Goal: Contribute content: Add original content to the website for others to see

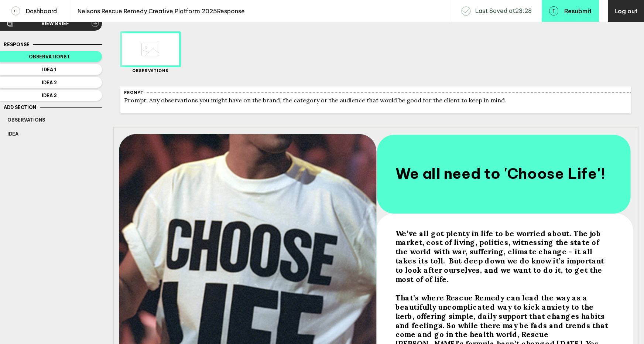
scroll to position [18, 0]
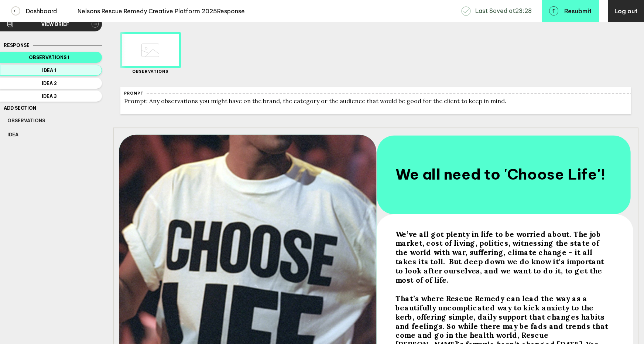
click at [87, 74] on button "Idea 1" at bounding box center [51, 70] width 102 height 11
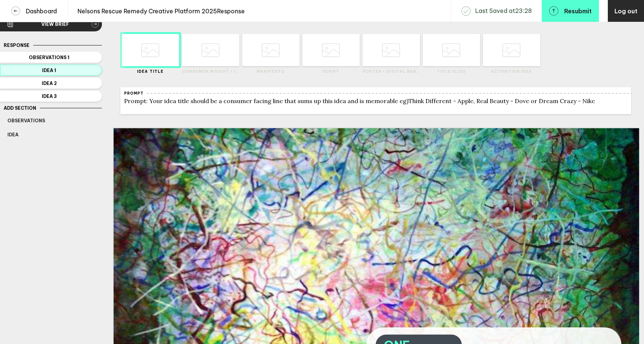
scroll to position [36, 0]
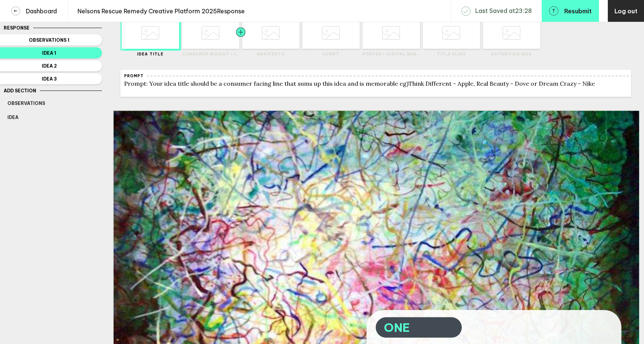
click at [263, 43] on div at bounding box center [255, 33] width 29 height 32
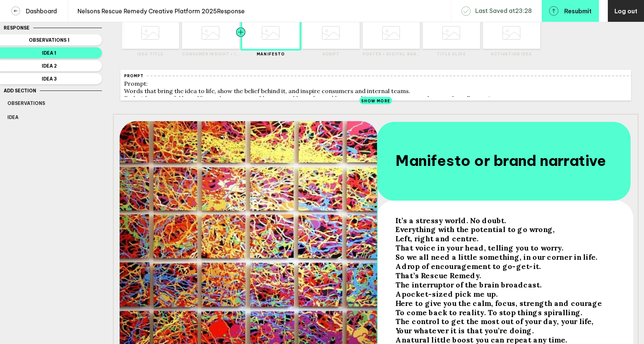
click at [214, 44] on div at bounding box center [226, 33] width 29 height 32
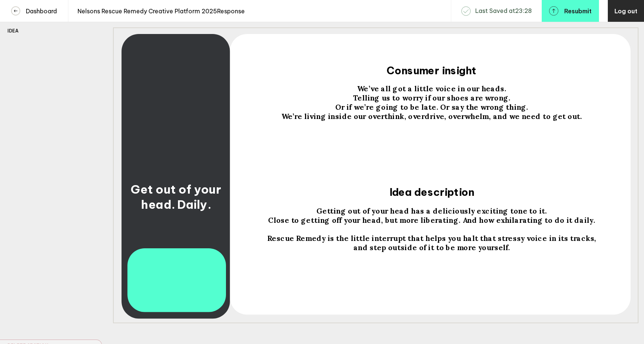
scroll to position [0, 0]
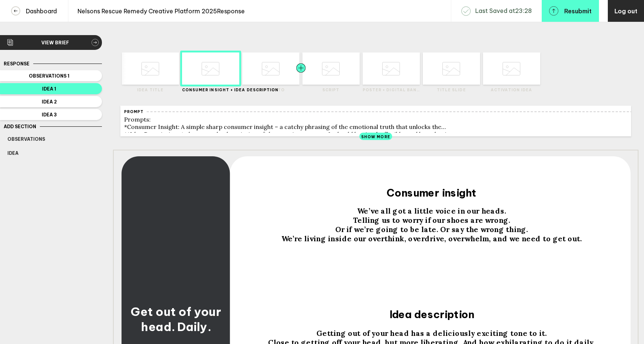
click at [276, 60] on div at bounding box center [286, 68] width 29 height 32
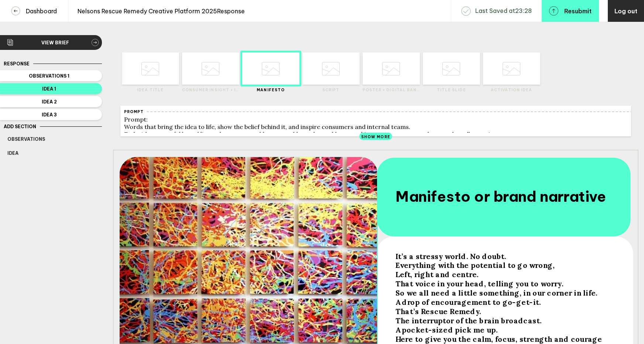
click at [277, 89] on label "Manifesto" at bounding box center [270, 90] width 57 height 5
click at [321, 66] on div at bounding box center [315, 68] width 29 height 32
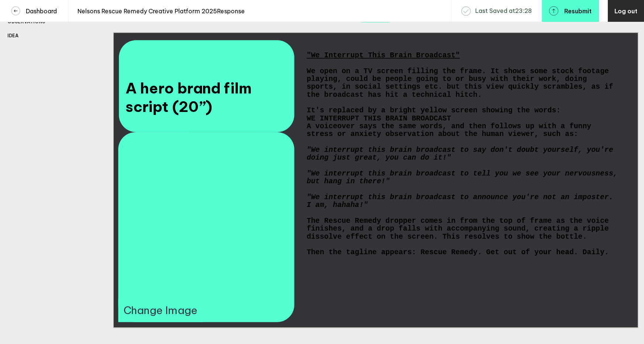
scroll to position [21, 0]
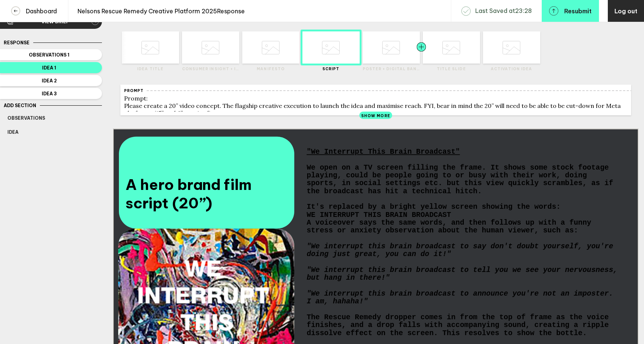
click at [398, 51] on div at bounding box center [407, 47] width 29 height 32
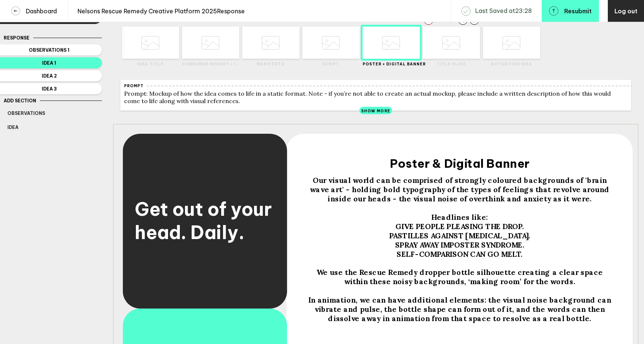
scroll to position [31, 0]
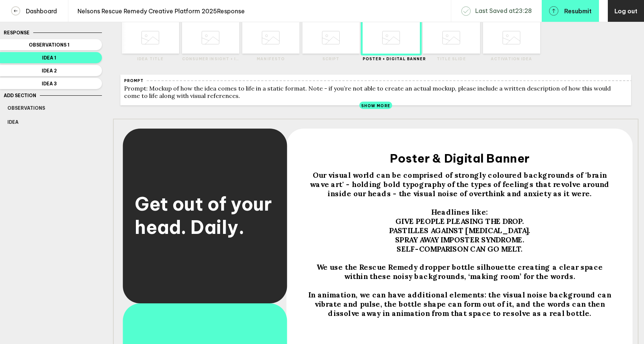
click at [469, 62] on div "Delete Created with Sketch. Move Left Created with Sketch. Move Right Created w…" at bounding box center [375, 37] width 525 height 59
click at [468, 49] on div at bounding box center [467, 37] width 29 height 32
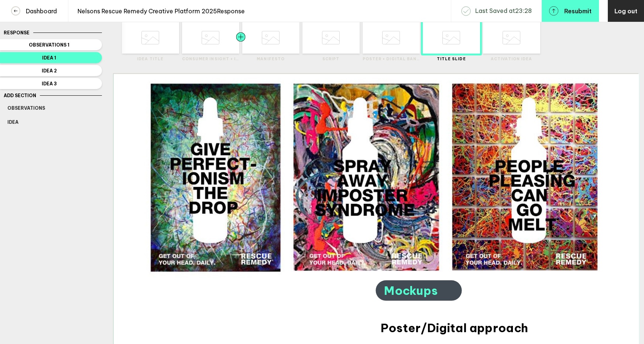
click at [260, 49] on div at bounding box center [255, 37] width 29 height 32
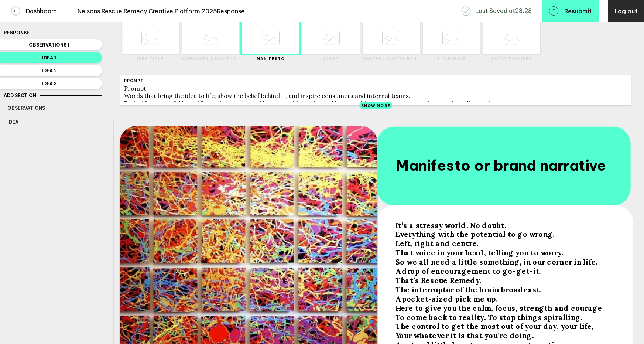
scroll to position [181, 0]
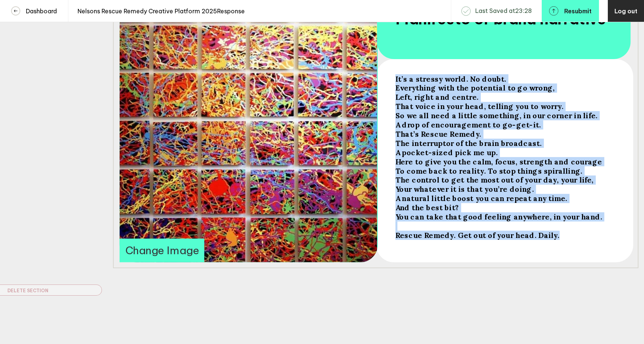
drag, startPoint x: 550, startPoint y: 239, endPoint x: 390, endPoint y: 72, distance: 231.1
click at [390, 72] on div "It’s a stressy world. No doubt. Everything with the potential to go wrong, Left…" at bounding box center [375, 119] width 525 height 295
click at [460, 105] on span "That voice in your head, telling you to worry." at bounding box center [479, 106] width 168 height 9
drag, startPoint x: 397, startPoint y: 79, endPoint x: 555, endPoint y: 243, distance: 227.7
click at [555, 243] on div "It’s a stressy world. No doubt. Everything with the potential to go wrong, Left…" at bounding box center [504, 162] width 222 height 182
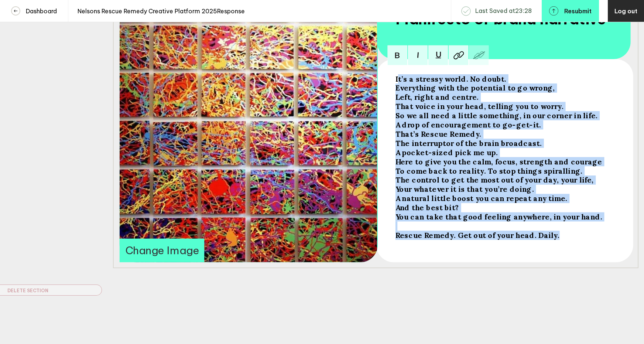
copy div "t’s a stressy world. No doubt. Everything with the potential to go wrong, Left,…"
drag, startPoint x: 549, startPoint y: 239, endPoint x: 397, endPoint y: 78, distance: 221.0
click at [397, 78] on div "It’s a stressy world. No doubt. Everything with the potential to go wrong, Left…" at bounding box center [503, 156] width 217 height 165
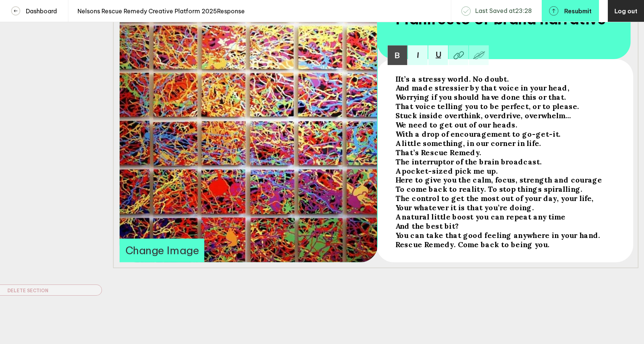
click at [398, 80] on span "IIt’s a stressy world. No doubt." at bounding box center [452, 78] width 114 height 9
click at [395, 161] on span "The interruptor of the brain broadcast." at bounding box center [468, 161] width 147 height 9
drag, startPoint x: 539, startPoint y: 246, endPoint x: 396, endPoint y: 244, distance: 143.3
click at [396, 244] on div "Rescue Remedy. Come back to being you." at bounding box center [503, 244] width 217 height 9
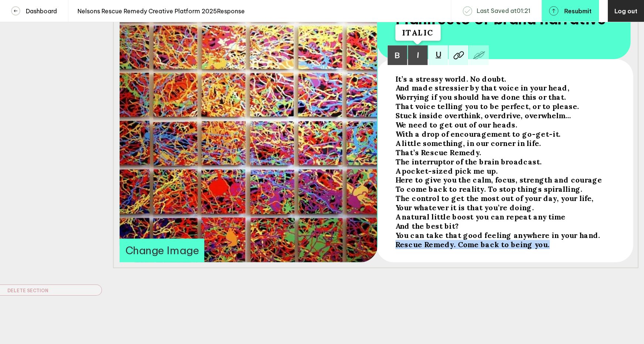
click at [418, 56] on img at bounding box center [418, 55] width 20 height 20
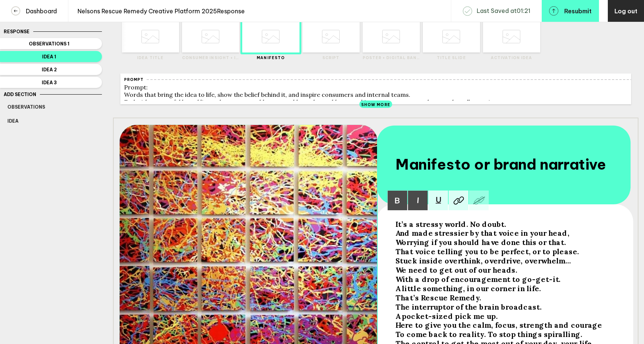
scroll to position [0, 0]
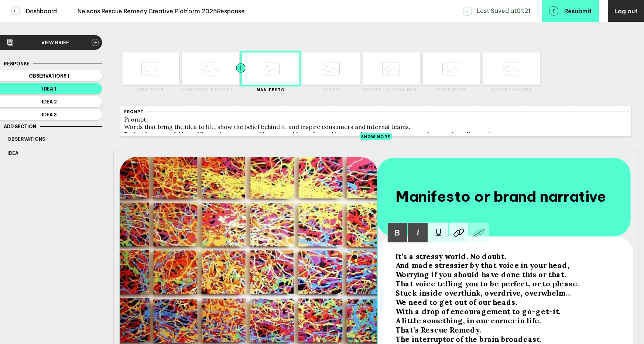
click at [219, 73] on div at bounding box center [226, 68] width 29 height 32
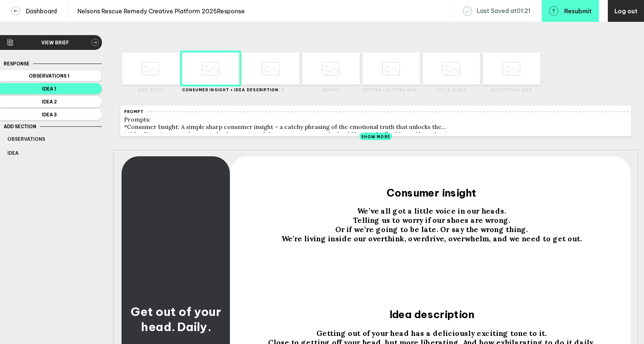
click at [199, 330] on span "Get out of your head. Daily." at bounding box center [176, 319] width 93 height 30
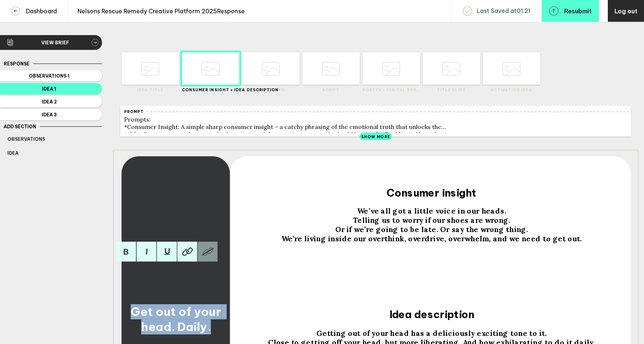
click at [199, 330] on span "Get out of your head. Daily." at bounding box center [176, 319] width 93 height 30
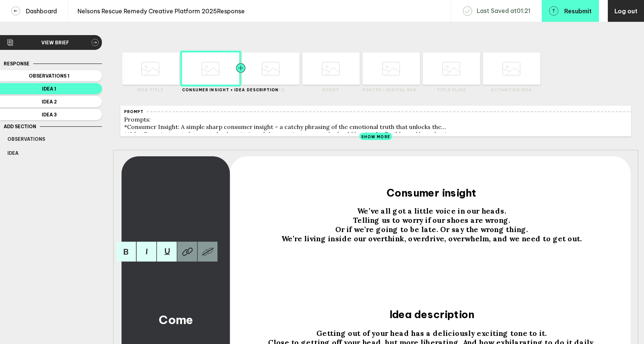
click at [266, 76] on div at bounding box center [255, 68] width 29 height 32
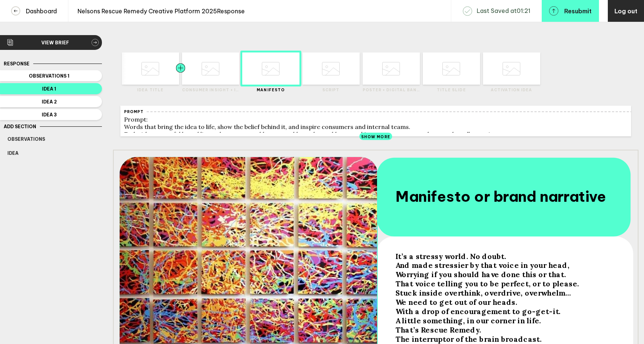
click at [195, 73] on div at bounding box center [195, 68] width 29 height 32
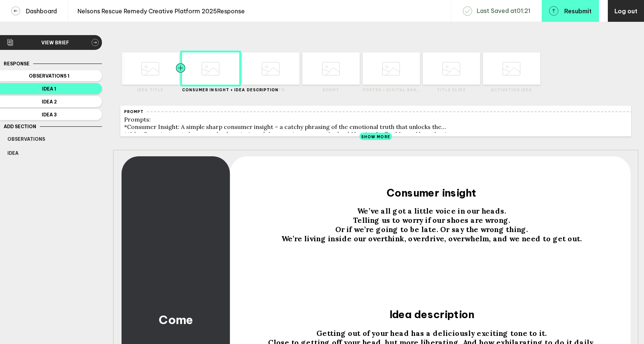
click at [153, 81] on div at bounding box center [166, 68] width 29 height 32
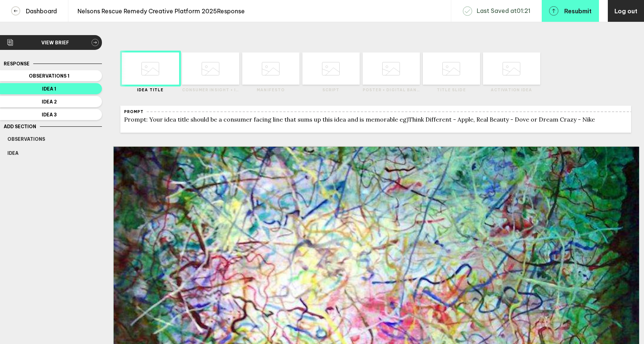
scroll to position [177, 0]
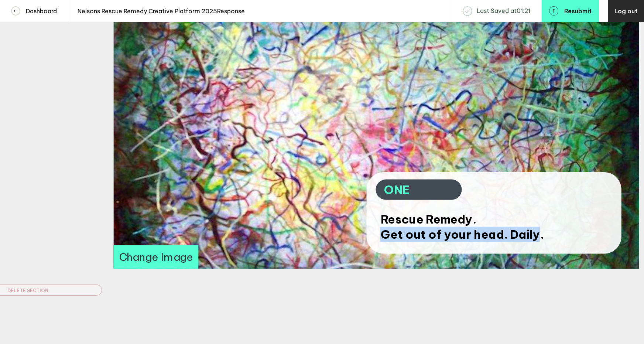
drag, startPoint x: 537, startPoint y: 238, endPoint x: 382, endPoint y: 233, distance: 154.8
click at [382, 233] on span "Get out of your head. Daily." at bounding box center [461, 234] width 163 height 15
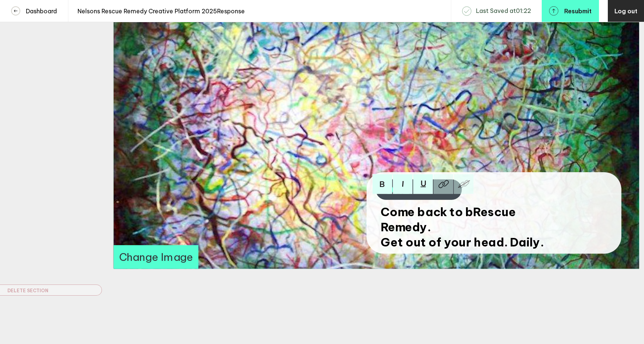
scroll to position [170, 0]
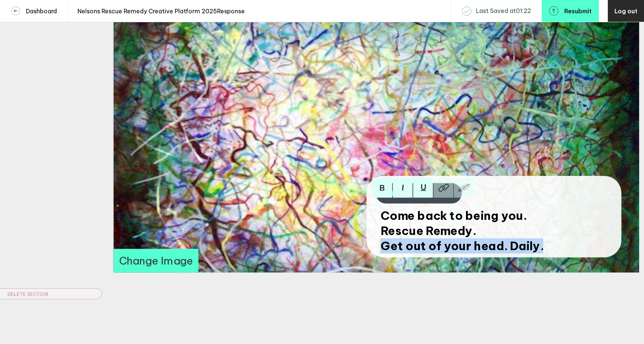
drag, startPoint x: 479, startPoint y: 237, endPoint x: 538, endPoint y: 259, distance: 63.0
click at [538, 257] on div "Come back to being you. Rescue Remedy. Get out of your head. Daily." at bounding box center [472, 230] width 189 height 53
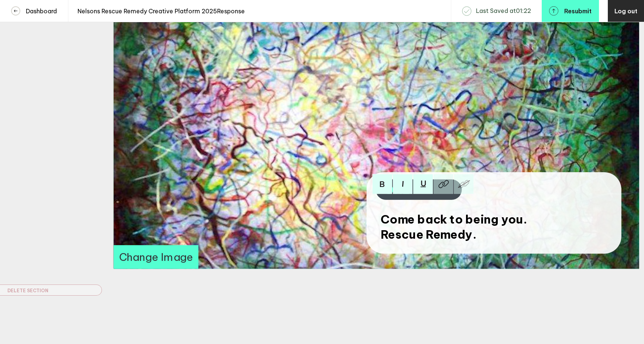
click at [511, 302] on div "Brief Client: Nelson’s Brand: Rescue Remedy Project: Creative Platform 2025 THE…" at bounding box center [322, 84] width 644 height 517
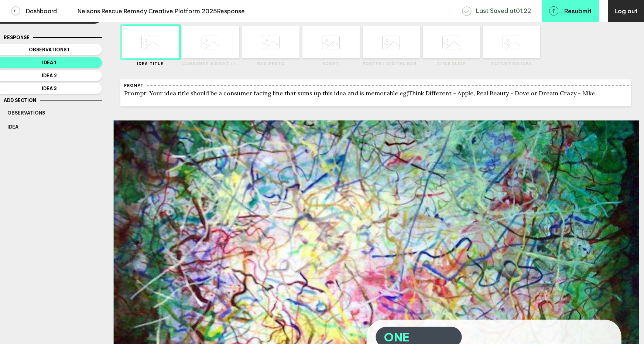
scroll to position [6, 0]
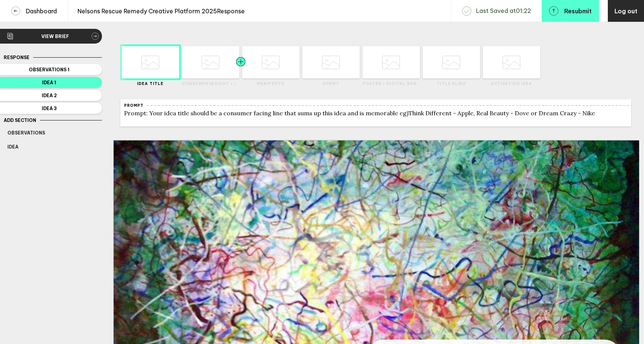
click at [215, 73] on div at bounding box center [226, 62] width 29 height 32
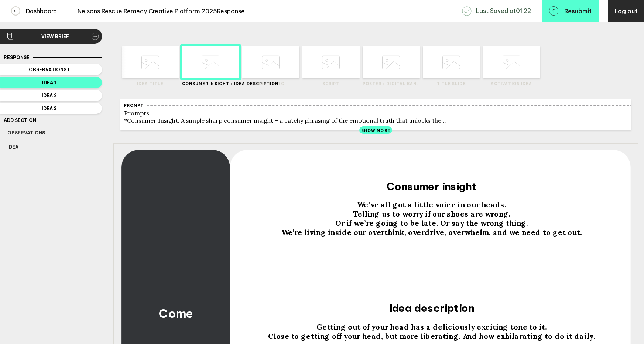
click at [416, 209] on span "We’ve all got a little voice in our heads." at bounding box center [431, 204] width 149 height 9
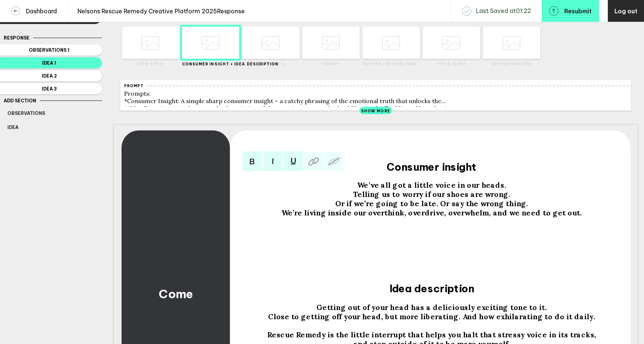
scroll to position [101, 0]
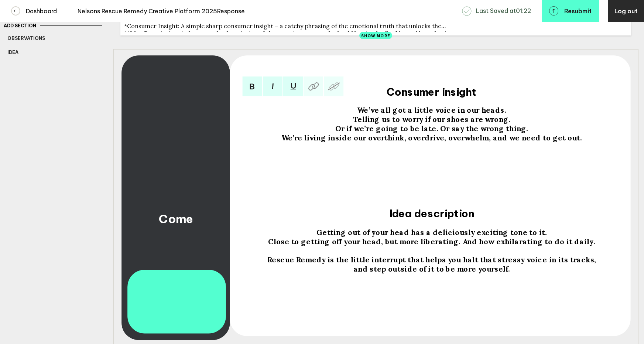
click at [192, 221] on span "Come" at bounding box center [176, 218] width 34 height 15
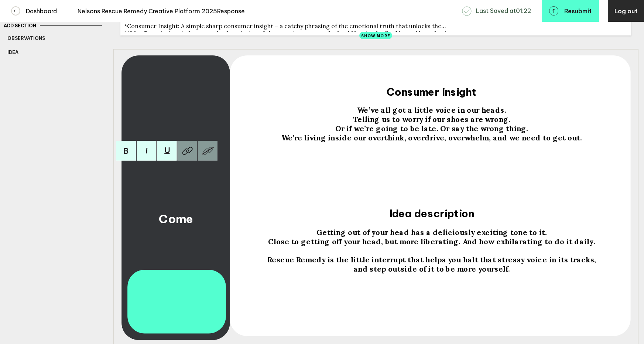
click at [195, 223] on div "Come" at bounding box center [175, 218] width 103 height 15
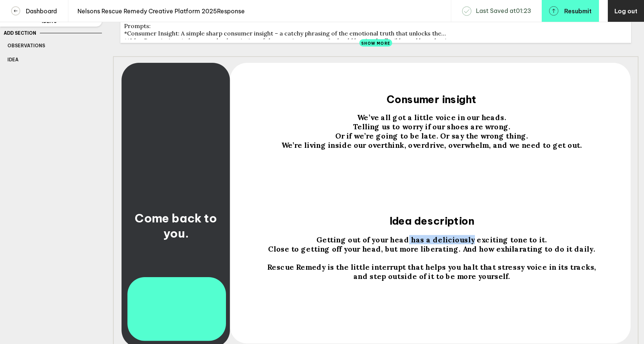
drag, startPoint x: 411, startPoint y: 243, endPoint x: 469, endPoint y: 247, distance: 57.4
click at [469, 244] on span "Getting out of your head has a deliciously exciting tone to it." at bounding box center [431, 239] width 230 height 9
drag, startPoint x: 470, startPoint y: 246, endPoint x: 414, endPoint y: 243, distance: 56.6
click at [414, 243] on span "Getting out of your head has a deliciously exciting tone to it." at bounding box center [431, 239] width 230 height 9
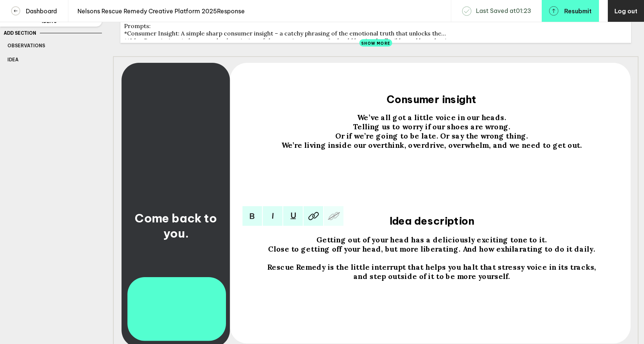
click at [411, 244] on span "Getting out of your head has a deliciously exciting tone to it." at bounding box center [431, 239] width 230 height 9
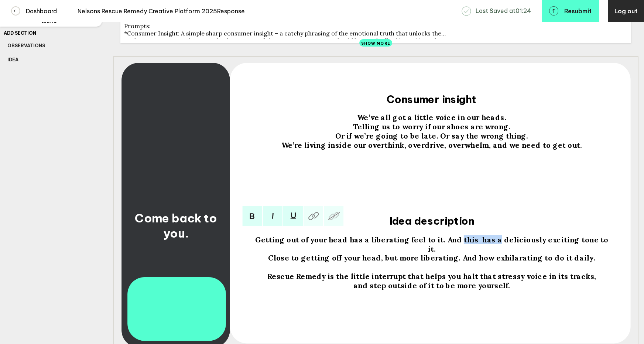
drag, startPoint x: 457, startPoint y: 244, endPoint x: 491, endPoint y: 246, distance: 34.7
click at [491, 246] on span "Getting out of your head has a liberating feel to it. And this has a deliciousl…" at bounding box center [432, 244] width 355 height 18
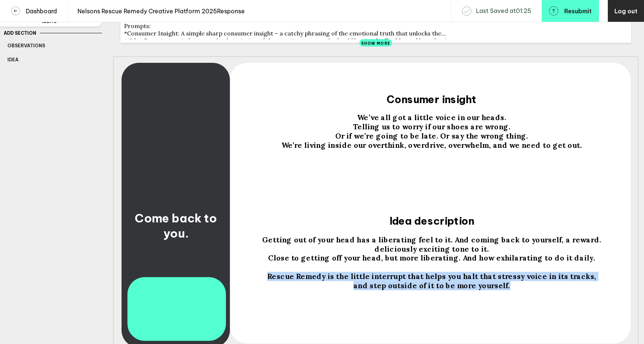
drag, startPoint x: 514, startPoint y: 294, endPoint x: 277, endPoint y: 283, distance: 237.7
click at [277, 283] on div "Getting out of your head has a liberating feel to it. And coming back to yourse…" at bounding box center [432, 277] width 368 height 91
click at [475, 276] on span "Rescue Remedy is the little interrupt that helps you halt that stressy voice in…" at bounding box center [431, 275] width 329 height 9
drag, startPoint x: 506, startPoint y: 292, endPoint x: 278, endPoint y: 277, distance: 229.1
click at [278, 277] on div "Getting out of your head has a liberating feel to it. And coming back to yourse…" at bounding box center [431, 262] width 363 height 55
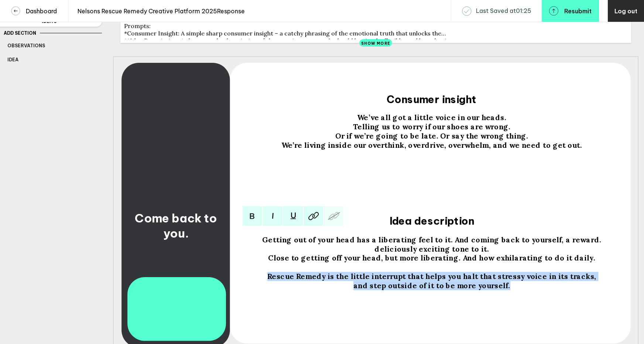
copy div "Rescue Remedy is the little interrupt that helps you halt that stressy voice in…"
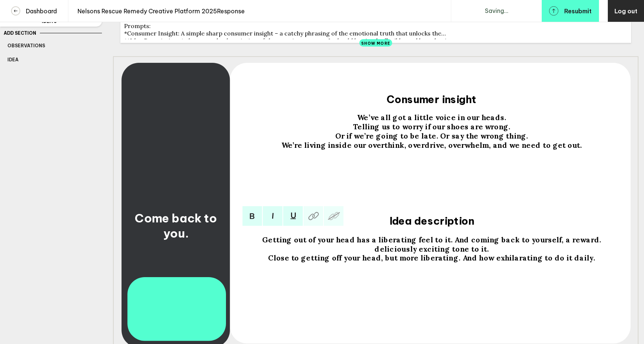
click at [434, 241] on span "Getting out of your head has a liberating feel to it. And coming back to yourse…" at bounding box center [432, 244] width 341 height 18
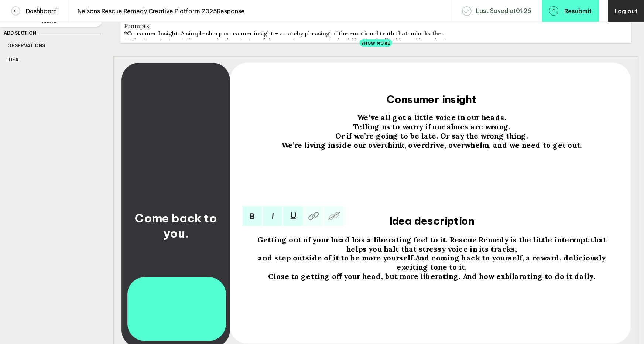
click at [257, 262] on div "and step outside of it to be more yourself.And coming back to yourself, a rewar…" at bounding box center [431, 262] width 363 height 18
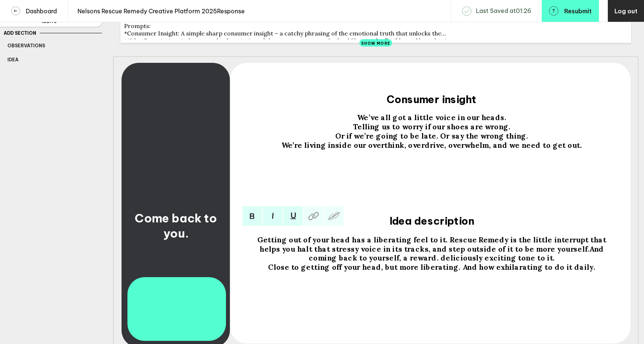
click at [532, 253] on span "Getting out of your head has a liberating feel to it. Rescue Remedy is the litt…" at bounding box center [432, 249] width 351 height 28
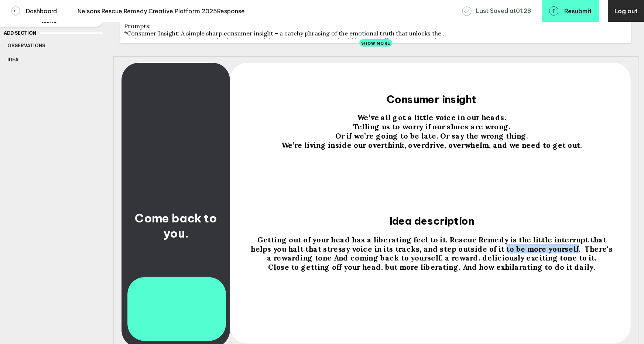
drag, startPoint x: 452, startPoint y: 253, endPoint x: 520, endPoint y: 252, distance: 67.2
click at [520, 252] on span "Getting out of your head has a liberating feel to it. Rescue Remedy is the litt…" at bounding box center [433, 249] width 364 height 28
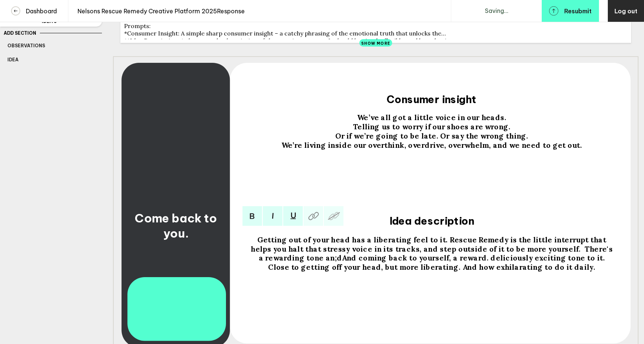
click at [460, 251] on span "Getting out of your head has a liberating feel to it. Rescue Remedy is the litt…" at bounding box center [433, 249] width 364 height 28
drag, startPoint x: 452, startPoint y: 253, endPoint x: 520, endPoint y: 252, distance: 68.3
click at [520, 252] on span "Getting out of your head has a liberating feel to it. Rescue Remedy is the litt…" at bounding box center [433, 249] width 364 height 28
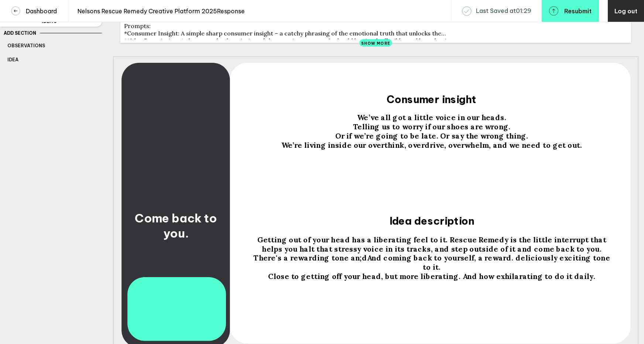
click at [186, 237] on span "Come back to you." at bounding box center [177, 225] width 85 height 30
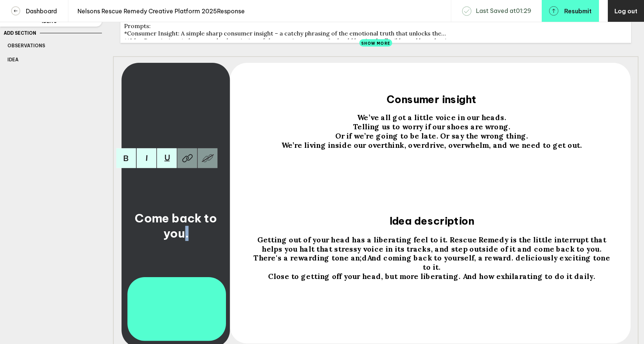
drag, startPoint x: 185, startPoint y: 239, endPoint x: 189, endPoint y: 239, distance: 3.7
click at [189, 239] on div "Come back to you." at bounding box center [175, 225] width 103 height 30
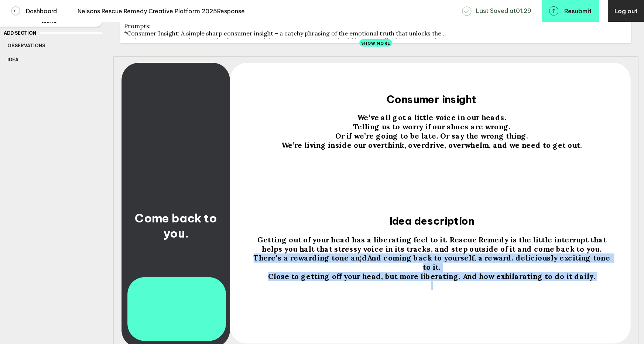
drag, startPoint x: 537, startPoint y: 253, endPoint x: 584, endPoint y: 276, distance: 52.2
click at [584, 276] on div "Getting out of your head has a liberating feel to it. Rescue Remedy is the litt…" at bounding box center [431, 267] width 363 height 64
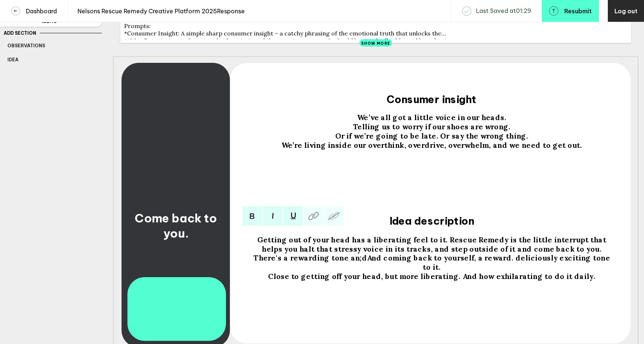
click at [584, 281] on div at bounding box center [431, 285] width 363 height 9
click at [537, 254] on span "Getting out of your head has a liberating feel to it. Rescue Remedy is the litt…" at bounding box center [432, 253] width 359 height 37
drag, startPoint x: 565, startPoint y: 253, endPoint x: 570, endPoint y: 253, distance: 4.8
click at [570, 253] on span "Getting out of your head has a liberating feel to it. Rescue Remedy is the litt…" at bounding box center [432, 253] width 359 height 37
click at [583, 253] on span "Getting out of your head has a liberating feel to it. Rescue Remedy is the litt…" at bounding box center [433, 253] width 362 height 37
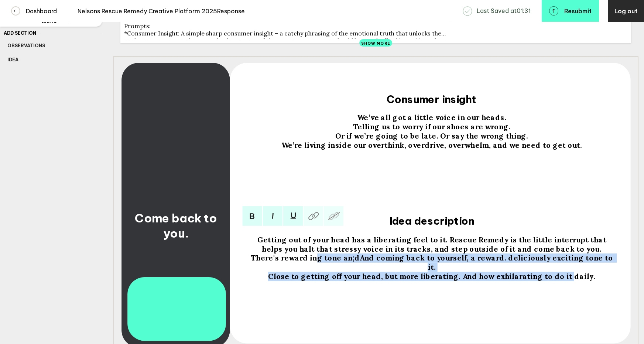
drag, startPoint x: 593, startPoint y: 254, endPoint x: 562, endPoint y: 271, distance: 34.7
click at [562, 271] on div "Getting out of your head has a liberating feel to it. Rescue Remedy is the litt…" at bounding box center [431, 267] width 363 height 64
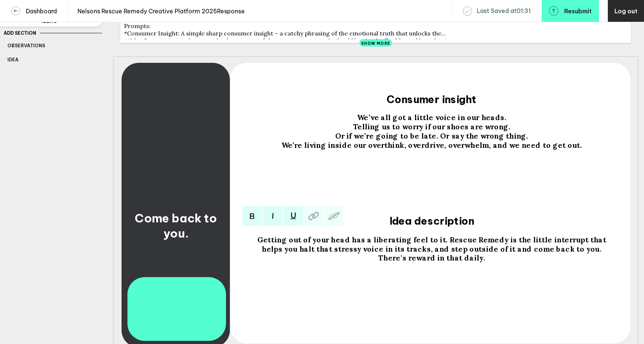
click at [439, 263] on span "Getting out of your head has a liberating feel to it. Rescue Remedy is the litt…" at bounding box center [432, 249] width 351 height 28
drag, startPoint x: 393, startPoint y: 253, endPoint x: 381, endPoint y: 253, distance: 11.8
click at [381, 253] on span "Getting out of your head has a liberating feel to it. Rescue Remedy is the litt…" at bounding box center [432, 249] width 351 height 28
click at [453, 263] on div "Getting out of your head has a liberating feel to it. Rescue Remedy is the litt…" at bounding box center [431, 249] width 363 height 28
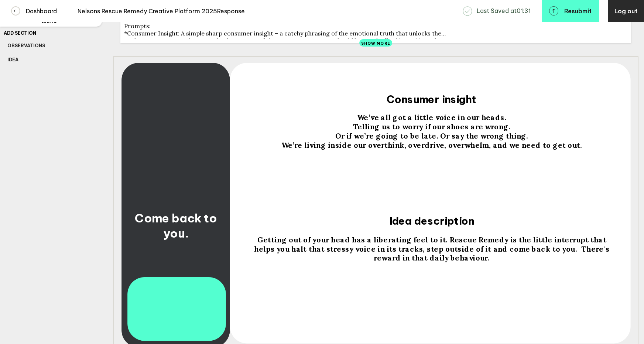
drag, startPoint x: 191, startPoint y: 243, endPoint x: 186, endPoint y: 240, distance: 5.1
click at [186, 240] on div "Come back to you." at bounding box center [175, 225] width 103 height 30
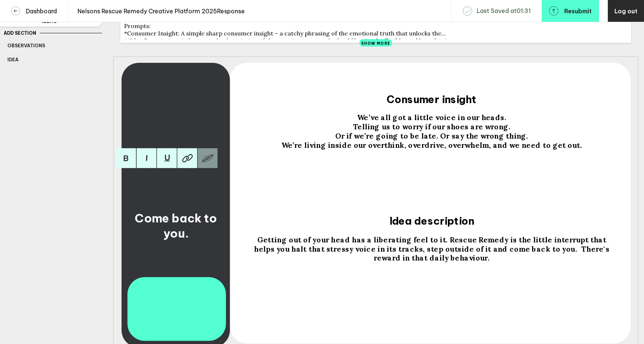
scroll to position [0, 0]
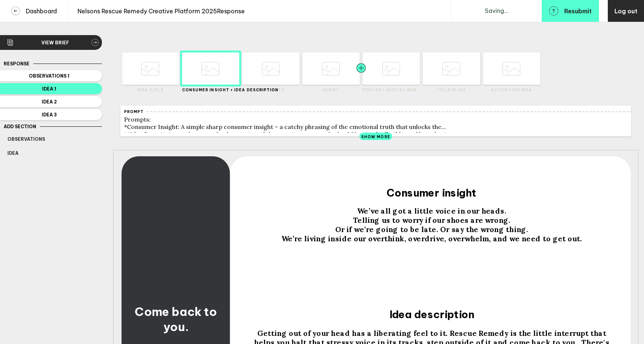
click at [381, 72] on div at bounding box center [375, 68] width 29 height 32
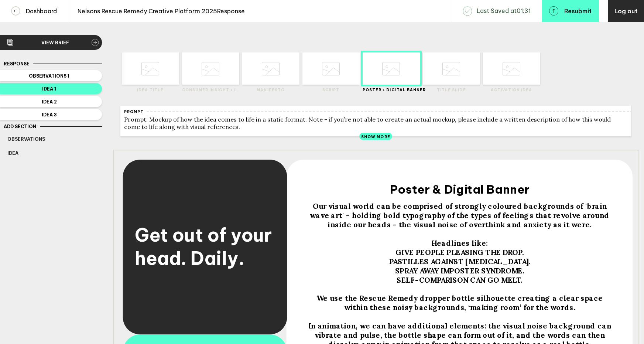
click at [206, 259] on span "Get out of your head. Daily." at bounding box center [205, 246] width 141 height 46
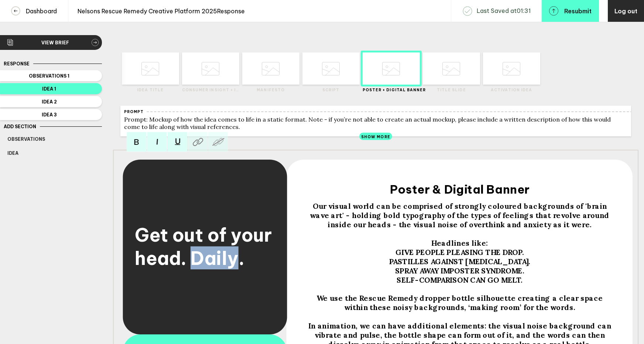
click at [206, 259] on span "Get out of your head. Daily." at bounding box center [205, 246] width 141 height 46
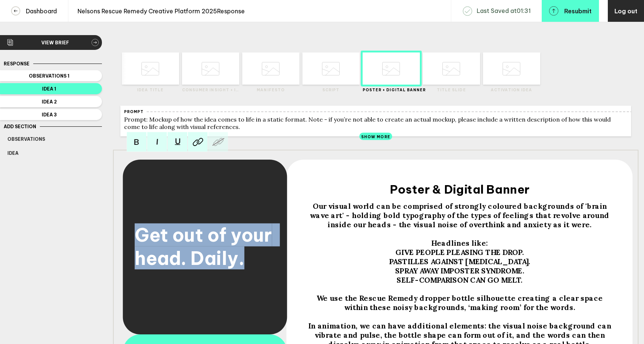
click at [206, 259] on span "Get out of your head. Daily." at bounding box center [205, 246] width 141 height 46
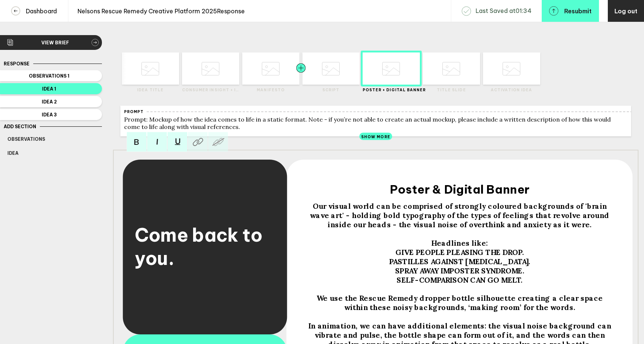
click at [323, 69] on div at bounding box center [315, 68] width 29 height 32
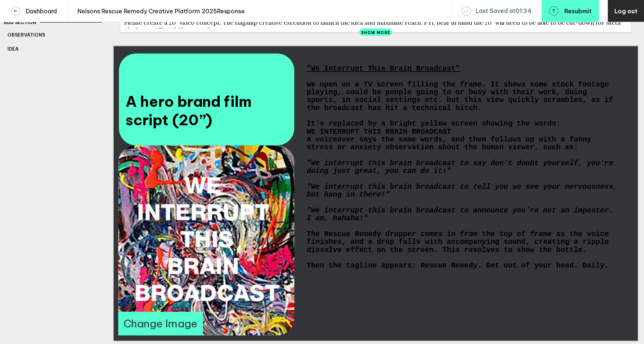
scroll to position [107, 0]
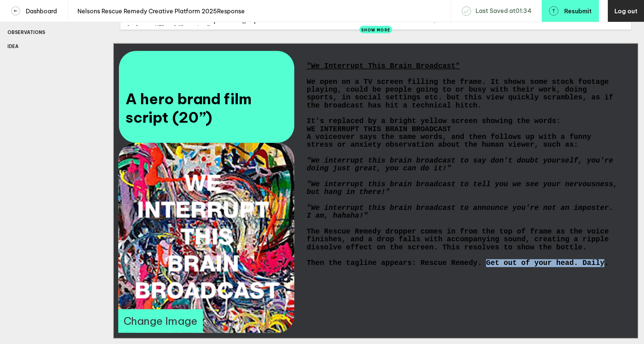
drag, startPoint x: 487, startPoint y: 276, endPoint x: 603, endPoint y: 273, distance: 116.0
click at [603, 267] on span "Then the tagline appears: Rescue Remedy. Get out of your head. Daily." at bounding box center [457, 263] width 302 height 8
drag, startPoint x: 486, startPoint y: 274, endPoint x: 603, endPoint y: 277, distance: 116.7
click at [605, 267] on span "Then the tagline appears: Rescue Remedy. Get out of your head. Daily." at bounding box center [457, 263] width 302 height 8
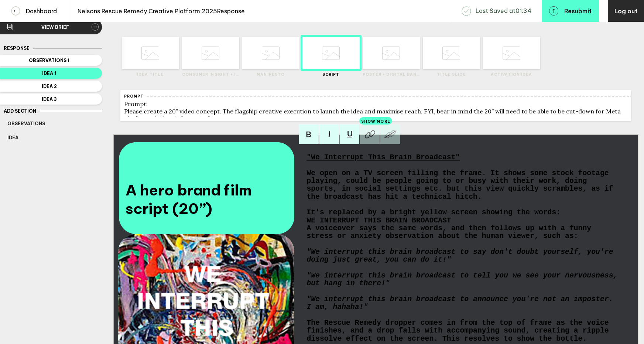
scroll to position [0, 0]
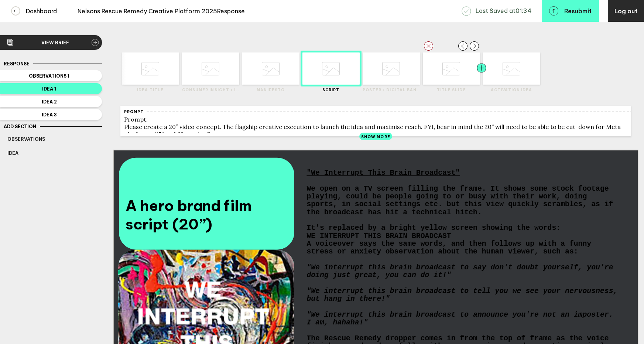
click at [459, 72] on div at bounding box center [467, 68] width 29 height 32
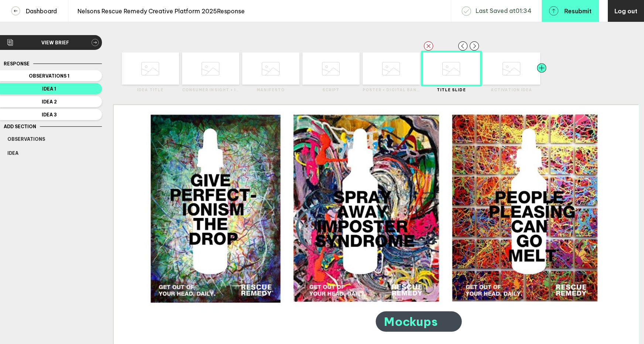
click at [526, 75] on div at bounding box center [527, 68] width 29 height 32
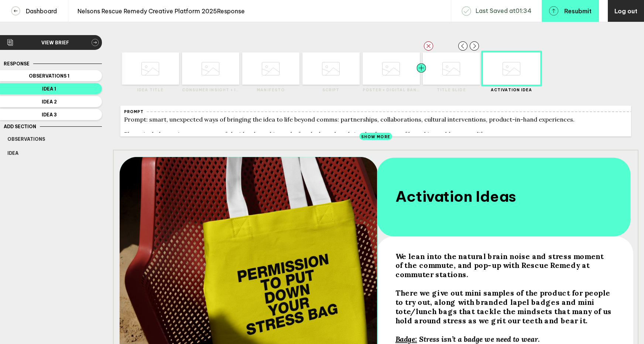
click at [445, 69] on div at bounding box center [435, 68] width 29 height 32
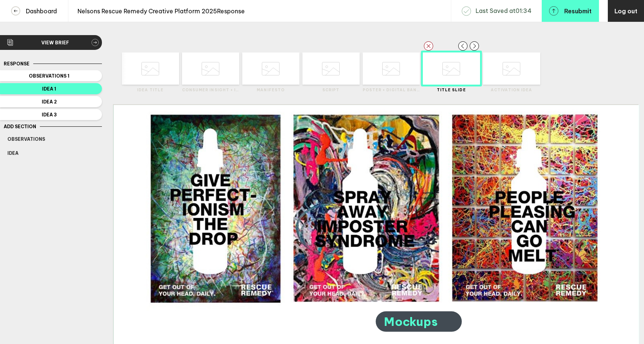
click at [149, 73] on icon at bounding box center [150, 69] width 18 height 28
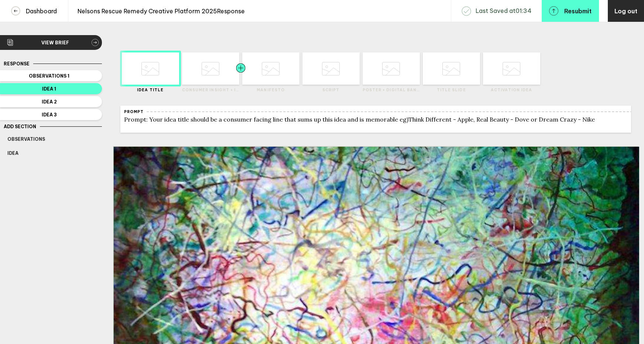
click at [219, 80] on div at bounding box center [226, 68] width 29 height 32
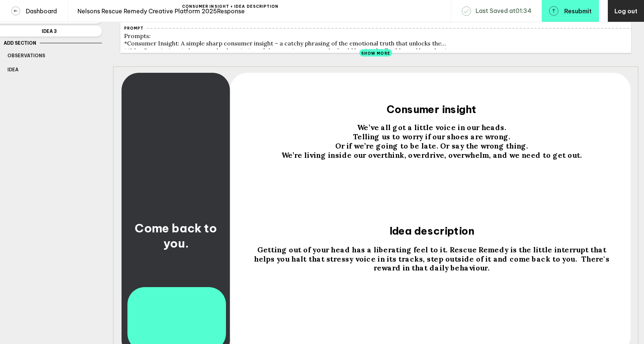
scroll to position [84, 0]
click at [559, 255] on span "Getting out of your head has a liberating feel to it. Rescue Remedy is the litt…" at bounding box center [432, 258] width 357 height 28
click at [561, 253] on span "Getting out of your head has a liberating feel to it. Rescue Remedy is the litt…" at bounding box center [432, 258] width 357 height 28
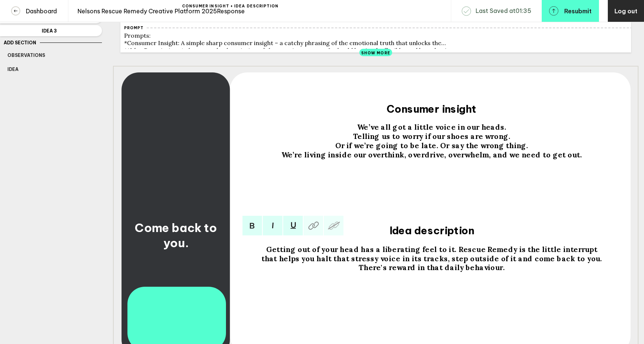
click at [578, 263] on span "that helps you halt that stressy voice in its tracks, step outside of it and co…" at bounding box center [433, 262] width 345 height 18
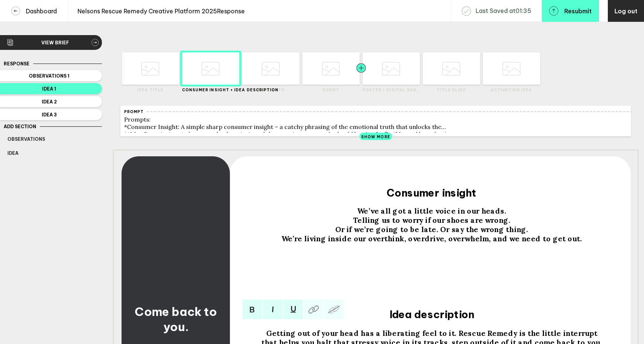
click at [338, 73] on div at bounding box center [346, 68] width 29 height 32
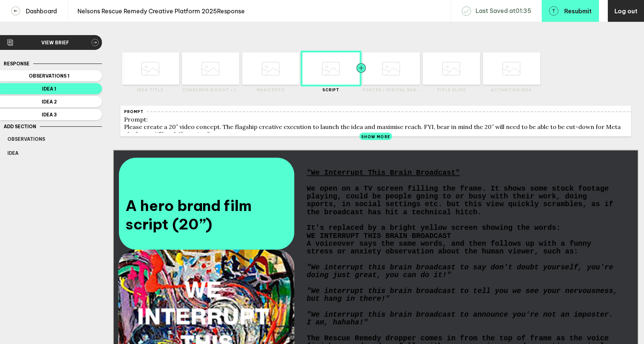
click at [378, 66] on div at bounding box center [375, 68] width 29 height 32
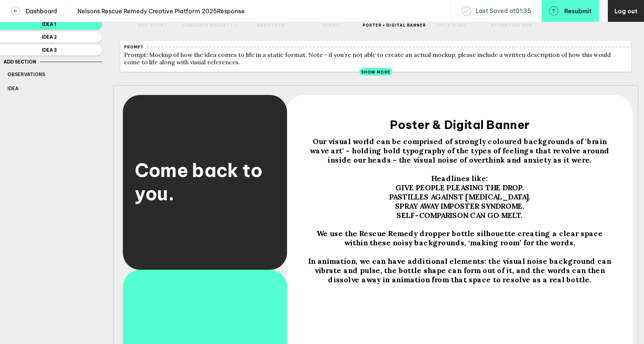
scroll to position [65, 0]
drag, startPoint x: 399, startPoint y: 155, endPoint x: 418, endPoint y: 156, distance: 18.5
click at [418, 156] on span "Our visual world can be comprised of strongly coloured backgrounds of 'brain wa…" at bounding box center [460, 151] width 301 height 28
click at [410, 155] on span "Our visual world can be comprised of strongly coloured backgrounds of 'brain wa…" at bounding box center [460, 151] width 301 height 28
click at [400, 156] on span "Our visual world can be comprised of strongly coloured backgrounds of 'brain wa…" at bounding box center [460, 151] width 301 height 28
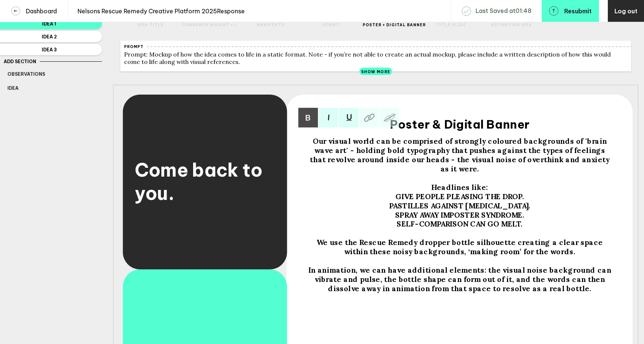
click at [611, 145] on span "Our visual world can be comprised of strongly coloured backgrounds of 'brain wa…" at bounding box center [460, 155] width 301 height 37
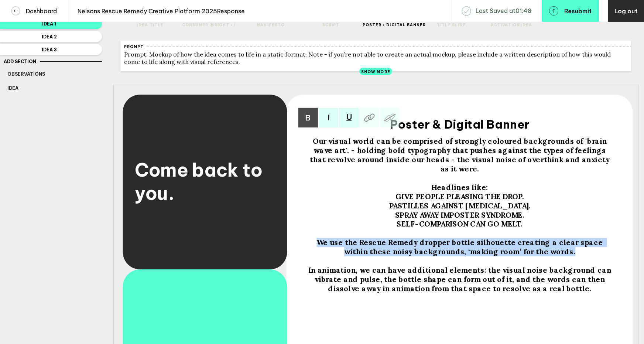
drag, startPoint x: 560, startPoint y: 249, endPoint x: 310, endPoint y: 238, distance: 250.2
click at [310, 238] on div "We use the Rescue Remedy dropper bottle silhouette creating a clear space withi…" at bounding box center [459, 247] width 307 height 18
copy span "We use the Rescue Remedy dropper bottle silhouette creating a clear space withi…"
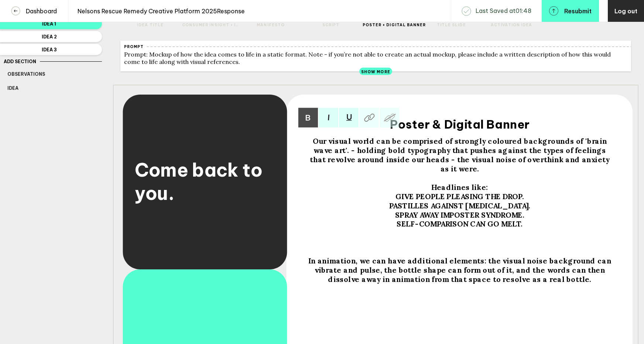
click at [611, 146] on span "Our visual world can be comprised of strongly coloured backgrounds of 'brain wa…" at bounding box center [460, 155] width 301 height 37
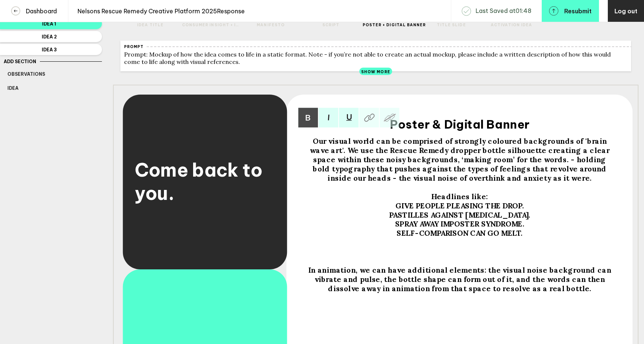
click at [503, 158] on span "Our visual world can be comprised of strongly coloured backgrounds of 'brain wa…" at bounding box center [460, 160] width 301 height 46
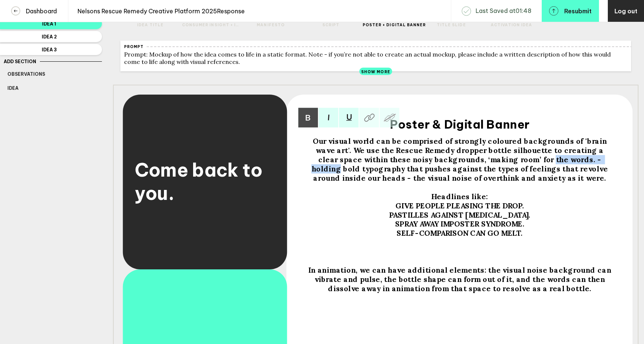
drag, startPoint x: 464, startPoint y: 165, endPoint x: 534, endPoint y: 162, distance: 70.6
click at [534, 162] on span "Our visual world can be comprised of strongly coloured backgrounds of 'brain wa…" at bounding box center [461, 160] width 298 height 46
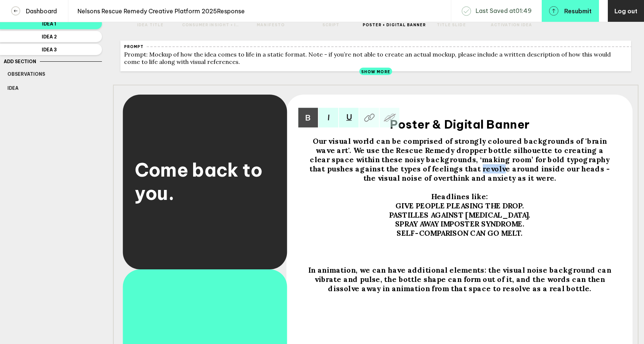
drag, startPoint x: 410, startPoint y: 173, endPoint x: 389, endPoint y: 175, distance: 21.5
click at [389, 175] on span "Our visual world can be comprised of strongly coloured backgrounds of 'brain wa…" at bounding box center [460, 160] width 303 height 46
click at [432, 261] on div at bounding box center [459, 260] width 307 height 9
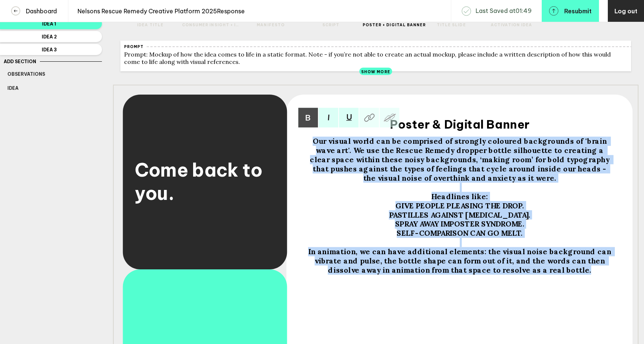
drag, startPoint x: 554, startPoint y: 278, endPoint x: 302, endPoint y: 143, distance: 286.0
click at [302, 143] on div "Come back to you. Our visual world can be comprised of strongly coloured backgr…" at bounding box center [375, 232] width 525 height 295
copy div "Our visual world can be comprised of strongly coloured backgrounds of 'brain wa…"
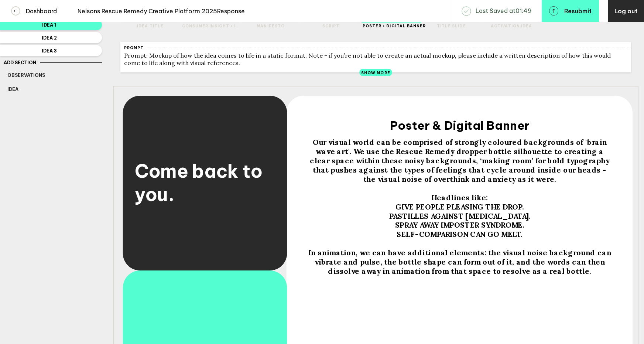
scroll to position [0, 0]
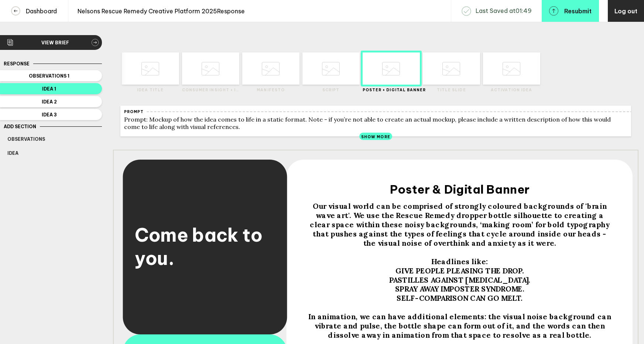
click at [210, 82] on div at bounding box center [210, 68] width 57 height 32
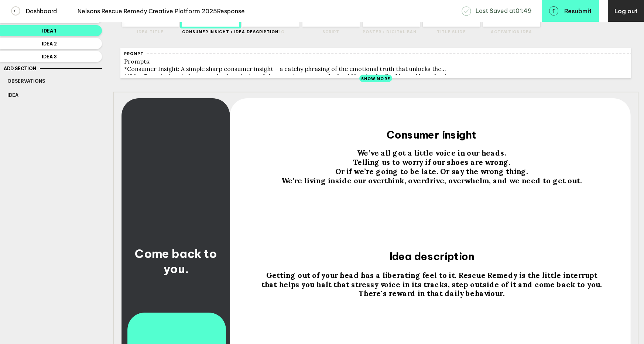
scroll to position [59, 0]
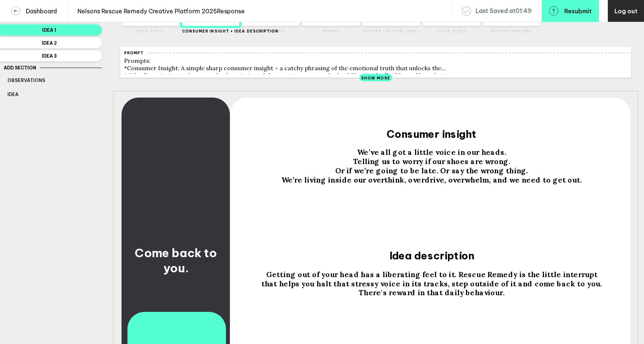
click at [569, 184] on span "We’re living inside our overthink, overdrive, overwhelm, and we need to get out." at bounding box center [431, 179] width 301 height 9
click at [568, 184] on span "We’re living inside our overthink, overdrive, overwhelm, and we need to get out." at bounding box center [431, 179] width 301 height 9
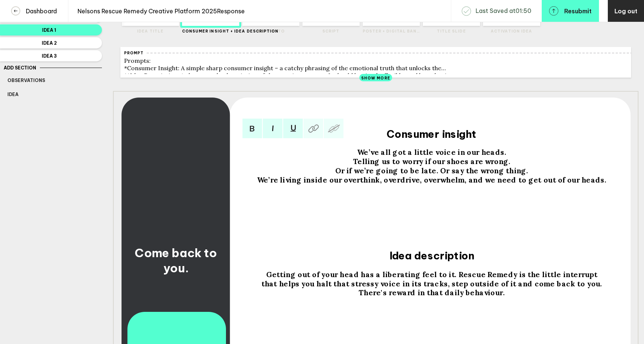
click at [469, 184] on span "We’re living inside our overthink, overdrive, overwhelm, and we need to get out…" at bounding box center [431, 179] width 349 height 9
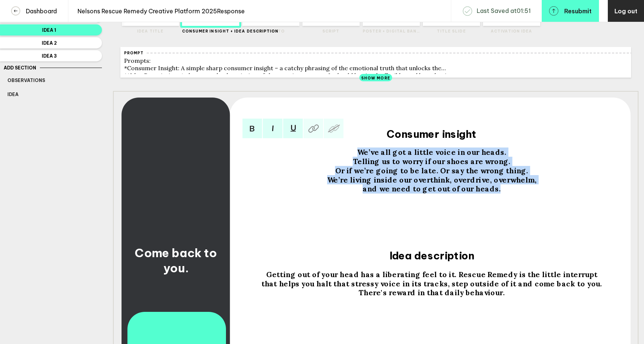
drag, startPoint x: 488, startPoint y: 196, endPoint x: 341, endPoint y: 147, distance: 155.1
click at [341, 147] on div "Come back to you. We’ve all got a little voice in our heads. Telling us to worr…" at bounding box center [375, 238] width 525 height 295
copy div "We’ve all got a little voice in our heads. Telling us to worry if our shoes are…"
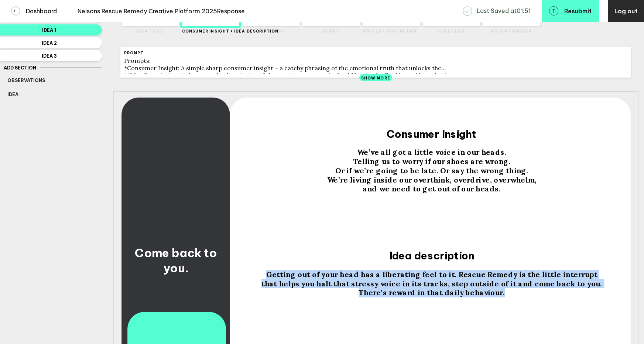
drag, startPoint x: 504, startPoint y: 299, endPoint x: 262, endPoint y: 278, distance: 243.5
click at [262, 278] on div "Getting out of your head has a liberating feel to it. Rescue Remedy is the litt…" at bounding box center [431, 293] width 363 height 46
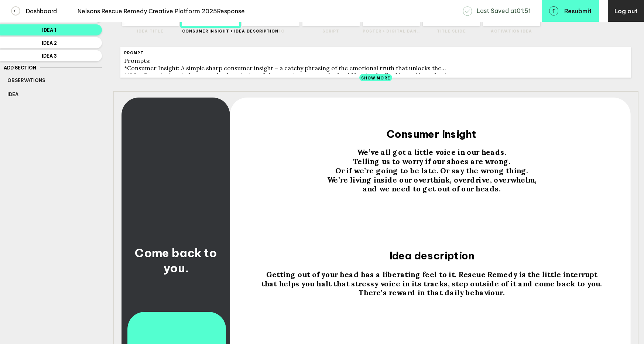
click at [380, 279] on span "Getting out of your head has a liberating feel to it. Rescue Remedy is the litt…" at bounding box center [431, 274] width 331 height 9
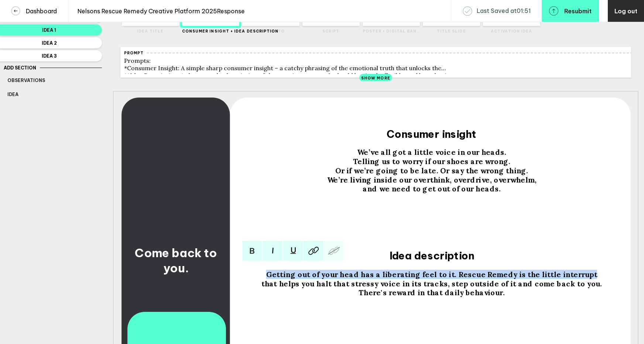
click at [380, 279] on span "Getting out of your head has a liberating feel to it. Rescue Remedy is the litt…" at bounding box center [431, 274] width 331 height 9
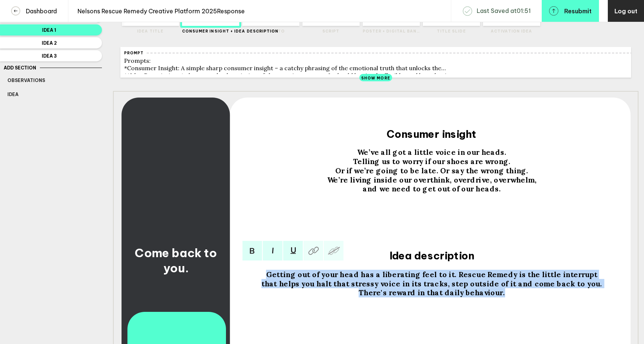
drag, startPoint x: 504, startPoint y: 297, endPoint x: 277, endPoint y: 278, distance: 227.9
click at [277, 278] on div "Getting out of your head has a liberating feel to it. Rescue Remedy is the litt…" at bounding box center [431, 293] width 363 height 46
click at [393, 297] on span "There's reward in that daily behaviour." at bounding box center [432, 292] width 147 height 9
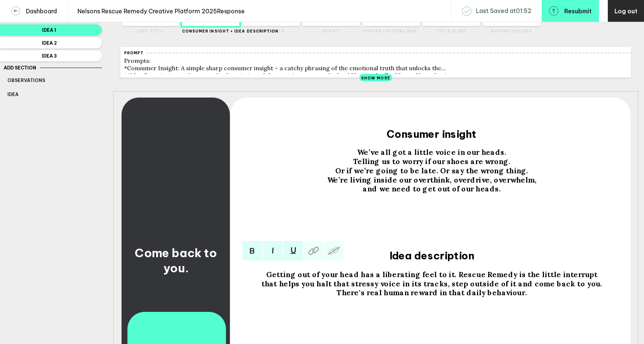
click at [421, 292] on span "There's real human reward in that daily behaviour." at bounding box center [431, 292] width 191 height 9
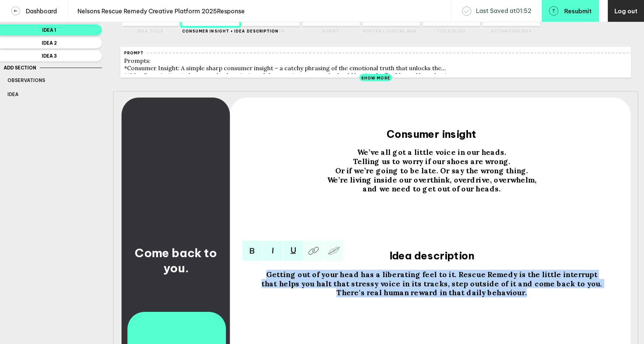
drag, startPoint x: 523, startPoint y: 298, endPoint x: 277, endPoint y: 278, distance: 246.3
click at [277, 278] on div "Getting out of your head has a liberating feel to it. Rescue Remedy is the litt…" at bounding box center [431, 293] width 363 height 46
copy div "Getting out of your head has a liberating feel to it. Rescue Remedy is the litt…"
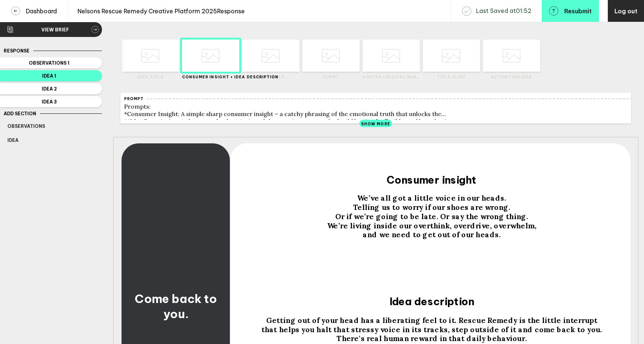
scroll to position [0, 0]
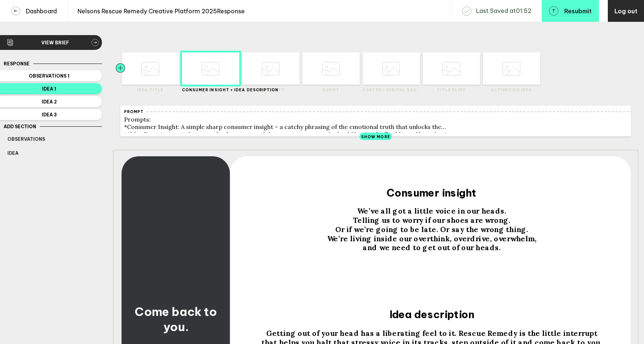
click at [146, 75] on div at bounding box center [134, 68] width 29 height 32
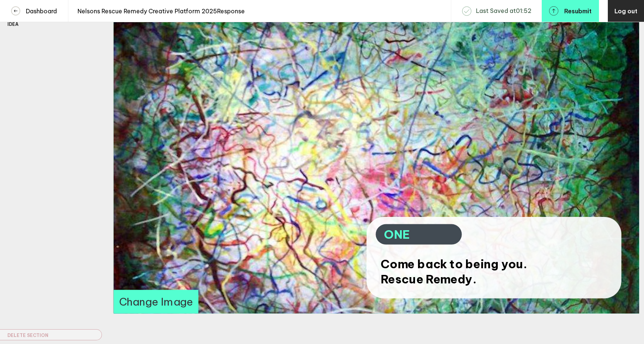
scroll to position [132, 0]
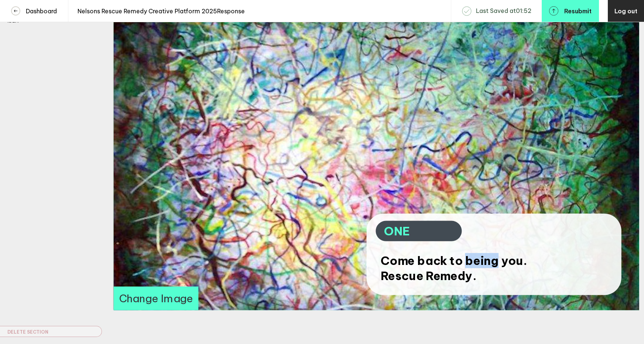
drag, startPoint x: 499, startPoint y: 268, endPoint x: 467, endPoint y: 264, distance: 31.6
click at [467, 264] on span "Come back to being you. Rescue Remedy." at bounding box center [454, 268] width 148 height 30
drag, startPoint x: 500, startPoint y: 264, endPoint x: 467, endPoint y: 266, distance: 32.9
click at [467, 266] on span "Come back to being you. Rescue Remedy." at bounding box center [454, 268] width 148 height 30
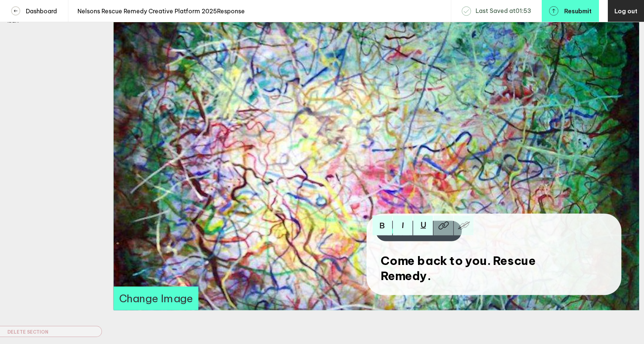
click at [494, 268] on span "Come back to you. Rescue Remedy." at bounding box center [459, 268] width 158 height 30
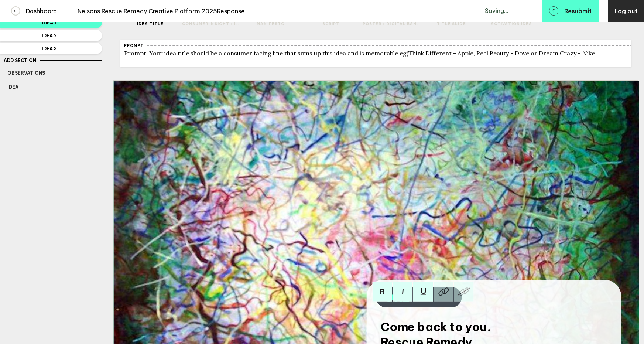
scroll to position [0, 0]
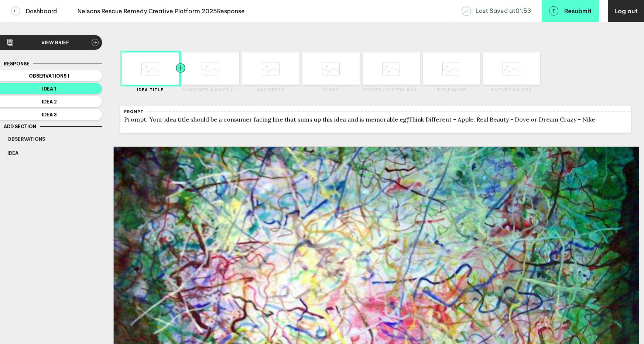
click at [208, 71] on div at bounding box center [195, 68] width 29 height 32
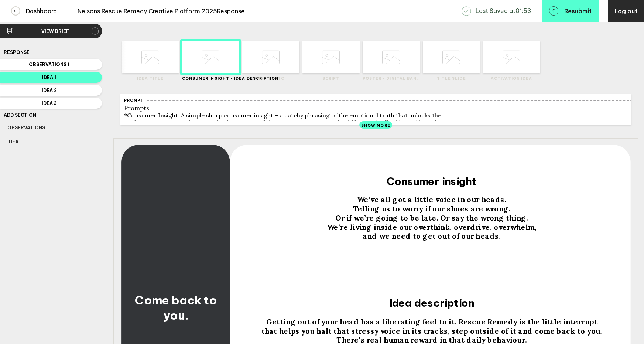
scroll to position [10, 0]
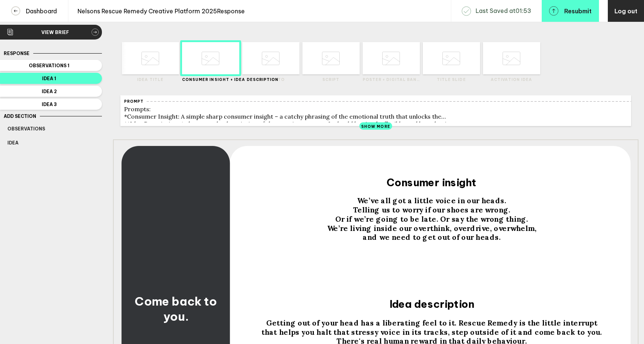
click at [271, 57] on icon at bounding box center [271, 58] width 18 height 28
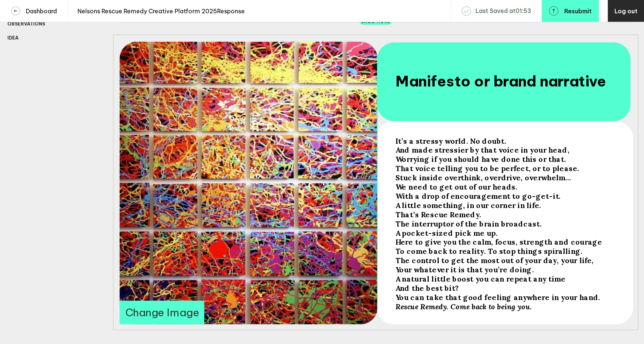
scroll to position [116, 0]
drag, startPoint x: 514, startPoint y: 312, endPoint x: 495, endPoint y: 312, distance: 18.5
click at [495, 311] on span "Rescue Remedy. Come back to being you." at bounding box center [463, 305] width 137 height 9
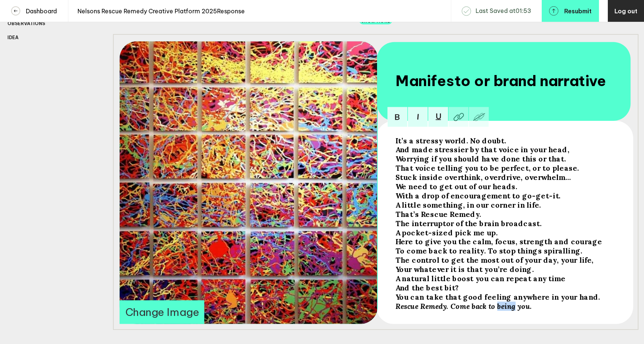
drag, startPoint x: 513, startPoint y: 311, endPoint x: 497, endPoint y: 312, distance: 15.9
click at [497, 311] on span "Rescue Remedy. Come back to being you." at bounding box center [463, 305] width 137 height 9
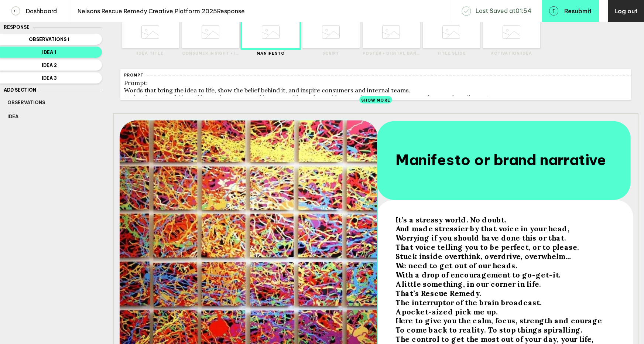
scroll to position [32, 0]
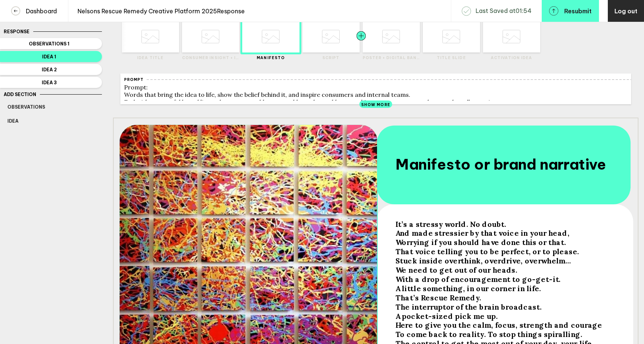
click at [388, 43] on div at bounding box center [375, 36] width 29 height 32
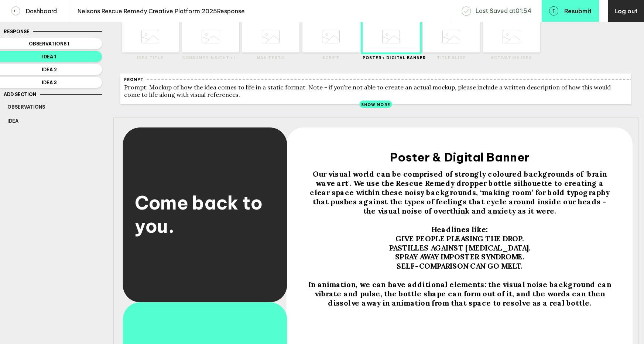
click at [332, 54] on div "Delete Created with Sketch. Move Left Created with Sketch. Move Right Created w…" at bounding box center [330, 34] width 57 height 51
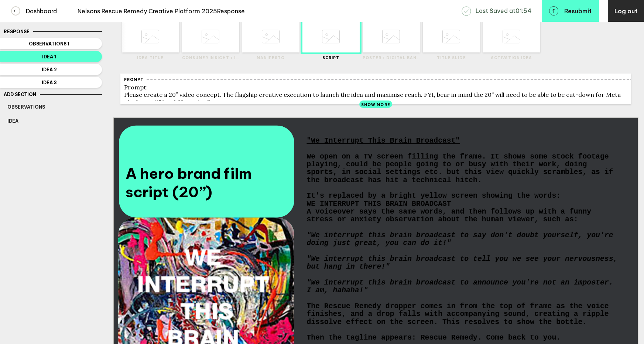
click at [390, 49] on icon at bounding box center [391, 37] width 18 height 28
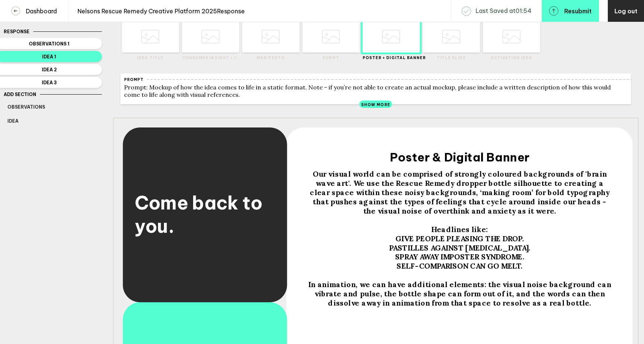
click at [245, 211] on span "Come back to you." at bounding box center [200, 214] width 131 height 46
click at [249, 204] on span "Come back to you." at bounding box center [200, 214] width 131 height 46
click at [246, 205] on span "Come back to you." at bounding box center [200, 214] width 131 height 46
click at [201, 48] on div at bounding box center [195, 36] width 29 height 32
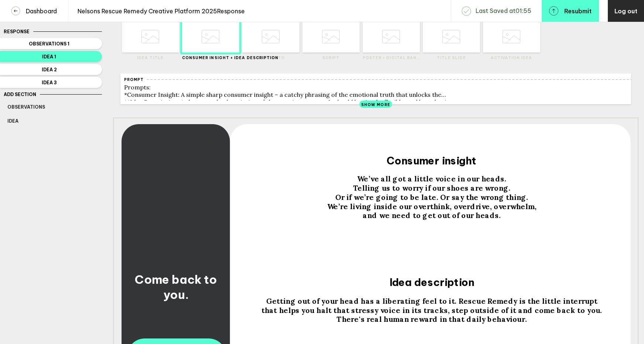
click at [207, 284] on span "Come back to you." at bounding box center [177, 287] width 85 height 30
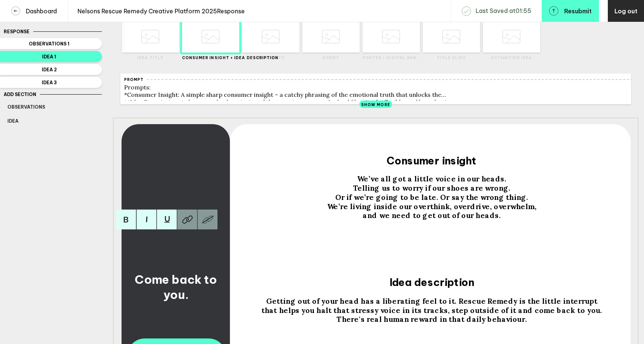
click at [207, 284] on span "Come back to you." at bounding box center [177, 287] width 85 height 30
click at [205, 286] on span "Come back to you." at bounding box center [177, 287] width 85 height 30
click at [280, 48] on div at bounding box center [286, 36] width 29 height 32
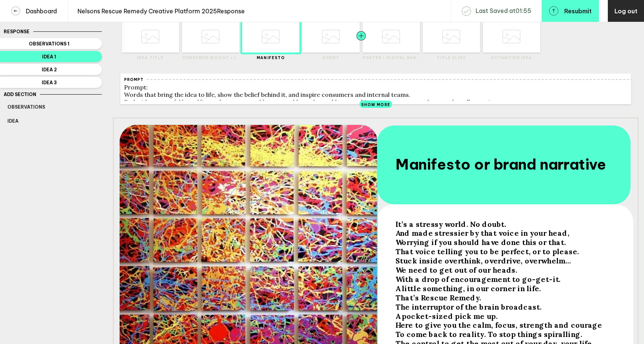
click at [345, 45] on div at bounding box center [346, 36] width 29 height 32
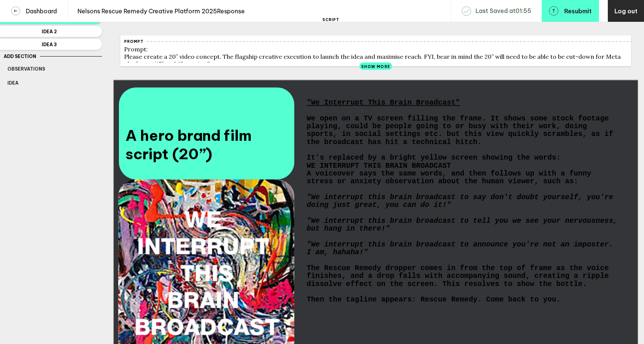
scroll to position [0, 0]
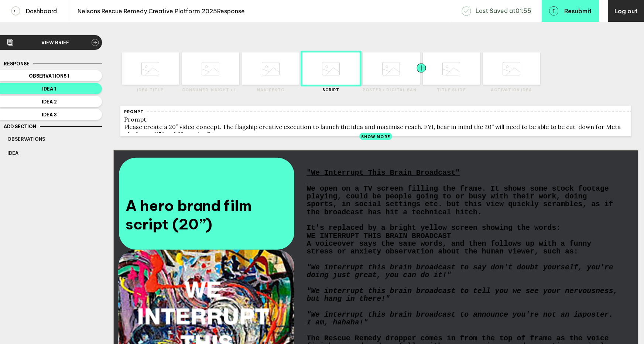
click at [407, 68] on div at bounding box center [407, 68] width 29 height 32
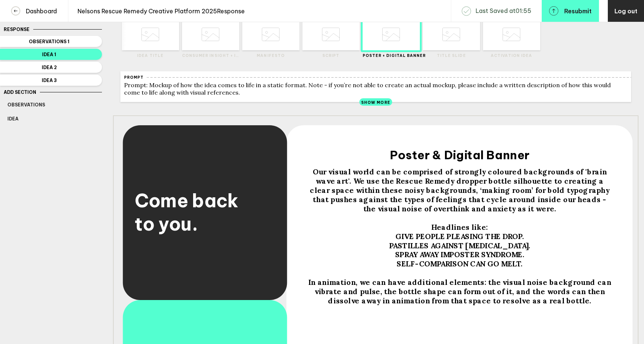
scroll to position [36, 0]
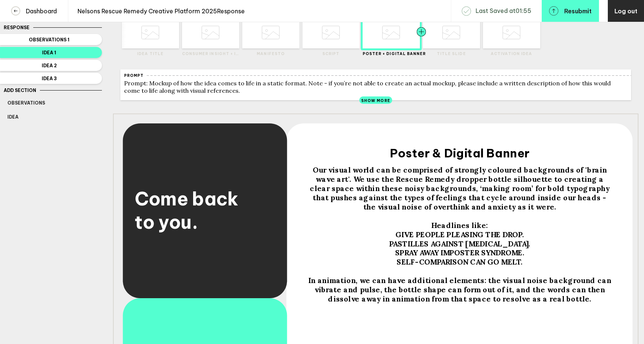
click at [448, 41] on div at bounding box center [435, 32] width 29 height 32
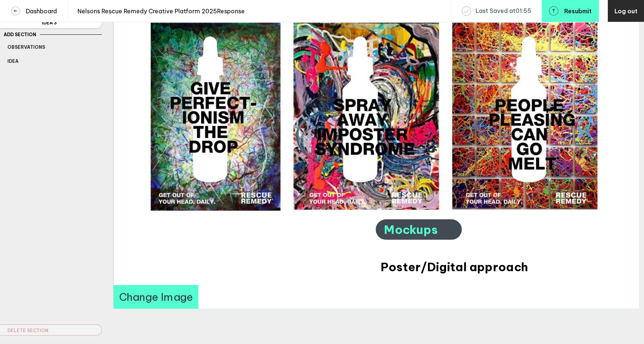
scroll to position [93, 0]
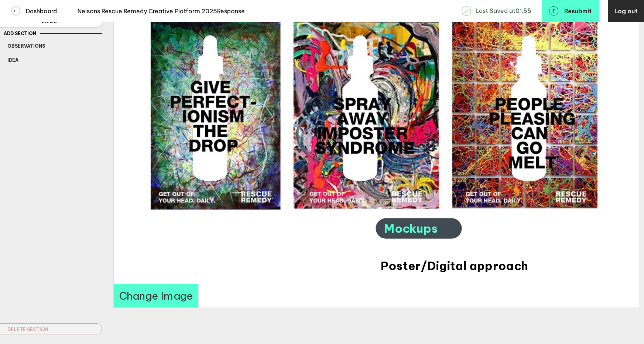
click at [153, 300] on button "Change Image" at bounding box center [155, 296] width 85 height 24
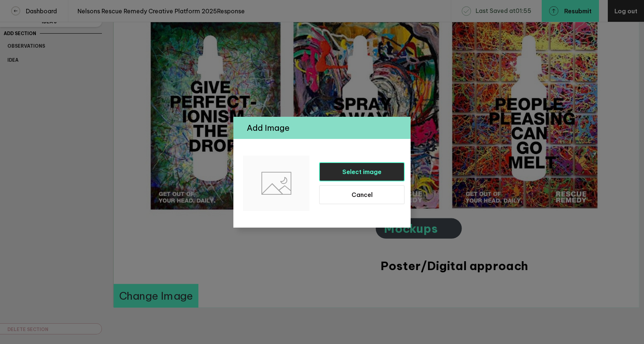
click at [351, 173] on span "Select image" at bounding box center [361, 171] width 39 height 7
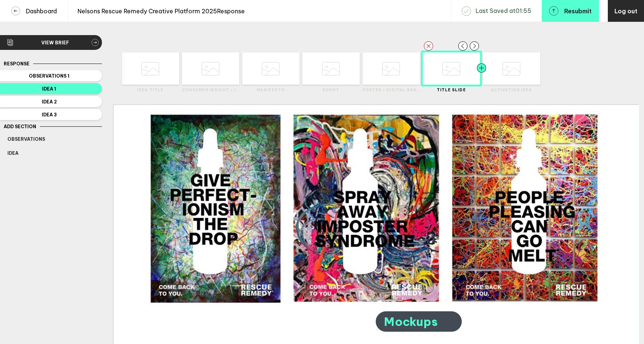
click at [501, 75] on div at bounding box center [496, 68] width 29 height 32
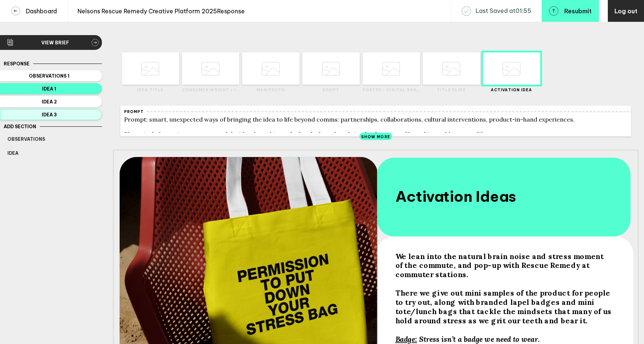
click at [72, 116] on span "Idea 3" at bounding box center [49, 115] width 84 height 6
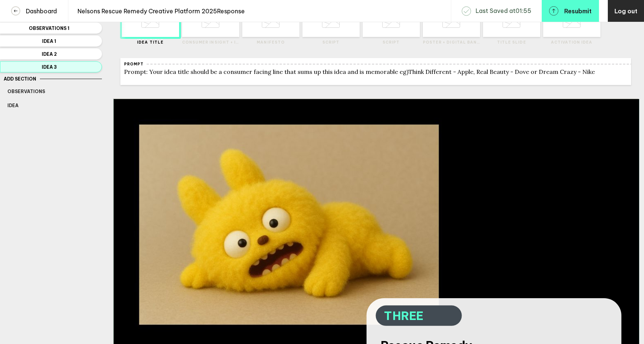
scroll to position [47, 0]
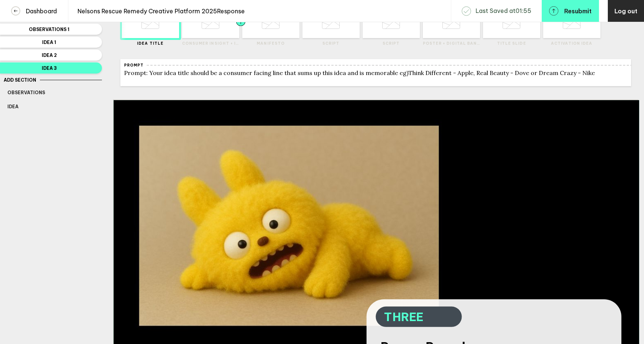
click at [220, 32] on div at bounding box center [226, 22] width 29 height 32
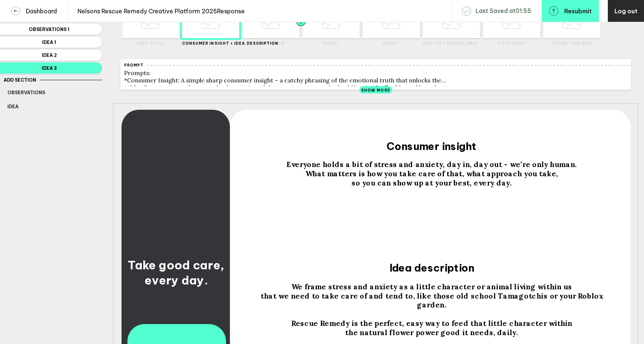
click at [280, 32] on div at bounding box center [286, 22] width 29 height 32
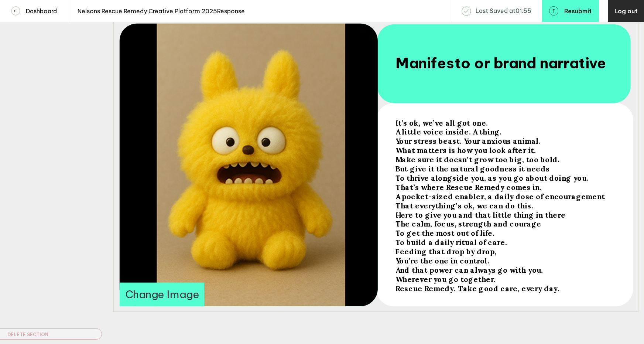
scroll to position [136, 0]
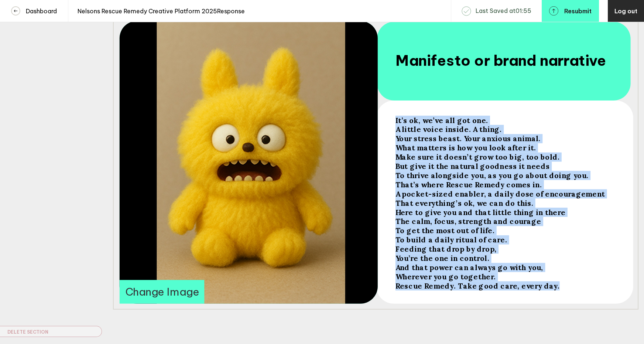
drag, startPoint x: 545, startPoint y: 292, endPoint x: 394, endPoint y: 124, distance: 225.6
click at [394, 124] on div "It’s ok, we’ve all got one. A little voice inside. A thing. Your stress beast. …" at bounding box center [504, 204] width 222 height 182
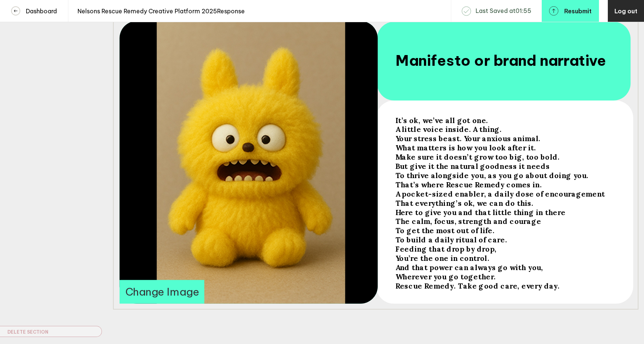
click at [402, 124] on span "It’s ok, we’ve all got one." at bounding box center [441, 120] width 93 height 9
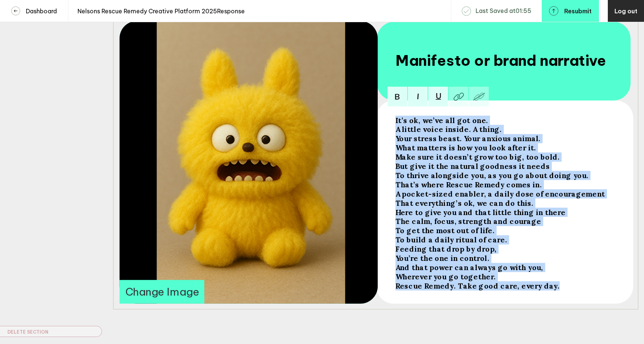
drag, startPoint x: 396, startPoint y: 124, endPoint x: 545, endPoint y: 290, distance: 223.6
click at [545, 290] on div "It’s ok, we’ve all got one. A little voice inside. A thing. Your stress beast. …" at bounding box center [503, 203] width 217 height 175
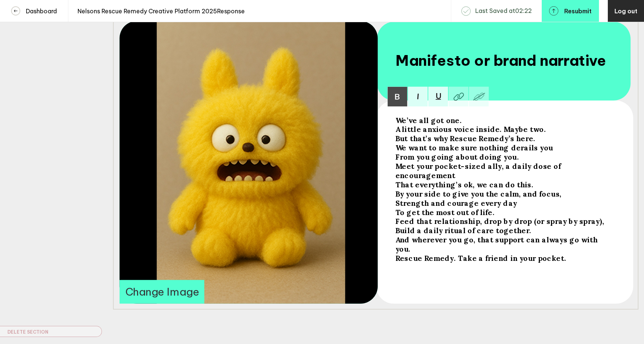
click at [597, 235] on span "And wherever you go, that support can always go with you." at bounding box center [497, 244] width 204 height 18
click at [601, 236] on div "And wherever you go, that support can always go with you." at bounding box center [503, 244] width 217 height 18
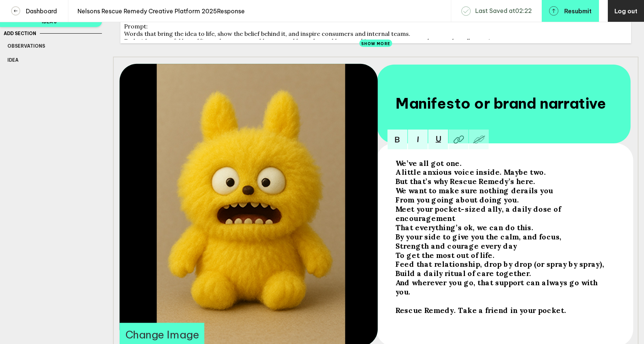
scroll to position [0, 0]
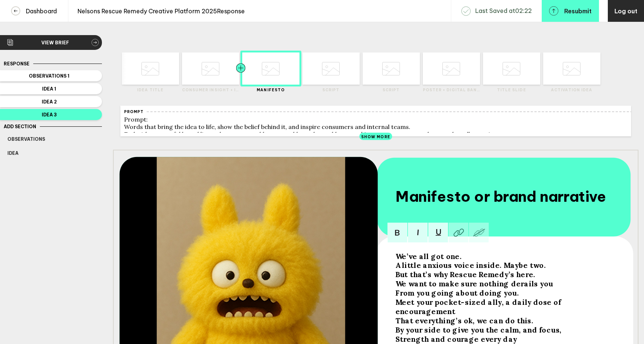
click at [223, 76] on div at bounding box center [226, 68] width 29 height 32
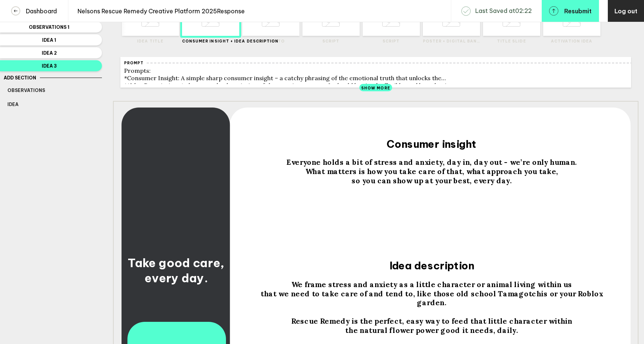
scroll to position [49, 0]
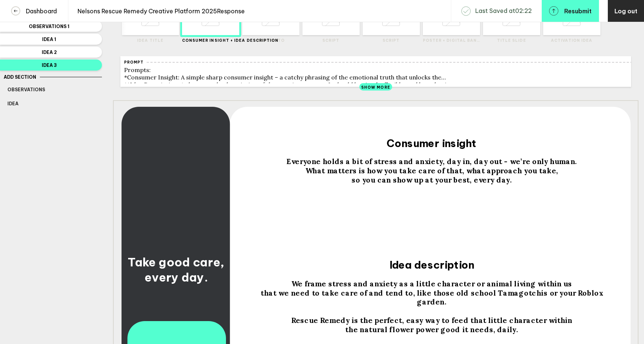
click at [321, 288] on span "We frame stress and anxiety as a little character or animal living within us" at bounding box center [431, 283] width 281 height 9
click at [336, 288] on span "We frame stress and anxiety as a little character or animal living within us" at bounding box center [431, 283] width 281 height 9
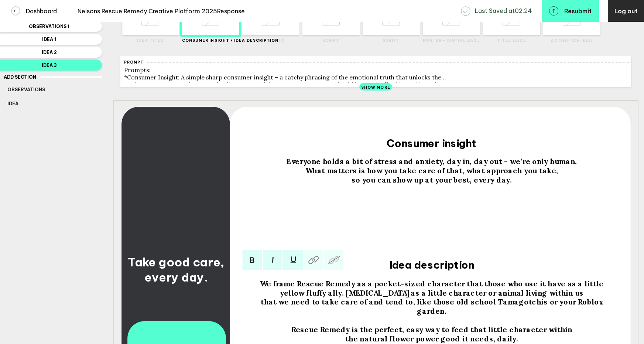
click at [442, 289] on span "We frame Rescue Remedy as a pocket-sized character that those who use it have a…" at bounding box center [433, 288] width 346 height 18
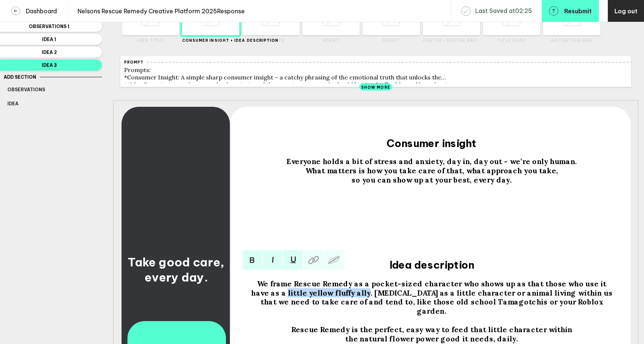
drag, startPoint x: 354, startPoint y: 298, endPoint x: 277, endPoint y: 297, distance: 77.2
click at [277, 297] on div "We frame Rescue Remedy as a pocket-sized character who shows up as that those w…" at bounding box center [431, 288] width 363 height 18
copy span "little yellow fluffy ally"
click at [502, 289] on span "We frame Rescue Remedy as a pocket-sized character who shows up as that those w…" at bounding box center [433, 288] width 352 height 18
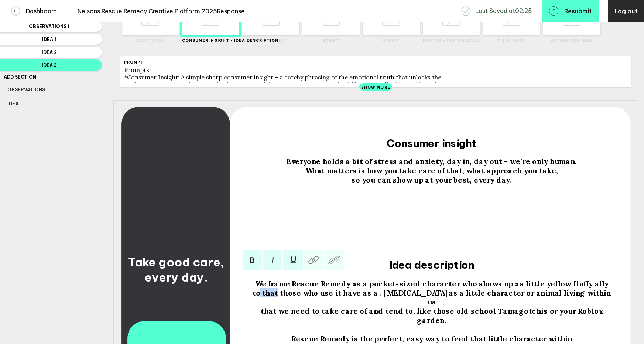
drag, startPoint x: 591, startPoint y: 284, endPoint x: 607, endPoint y: 288, distance: 16.3
click at [607, 288] on span "We frame Rescue Remedy as a pocket-sized character who shows up as little yello…" at bounding box center [432, 293] width 361 height 28
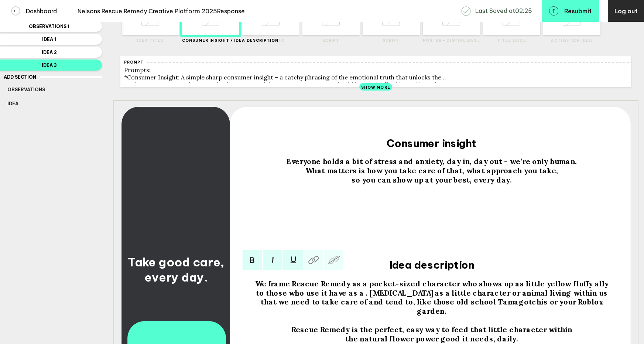
click at [318, 297] on span "We frame Rescue Remedy as a pocket-sized character who shows up as little yello…" at bounding box center [432, 288] width 355 height 18
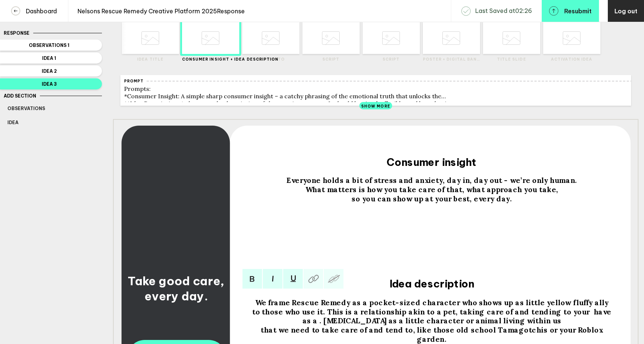
scroll to position [0, 0]
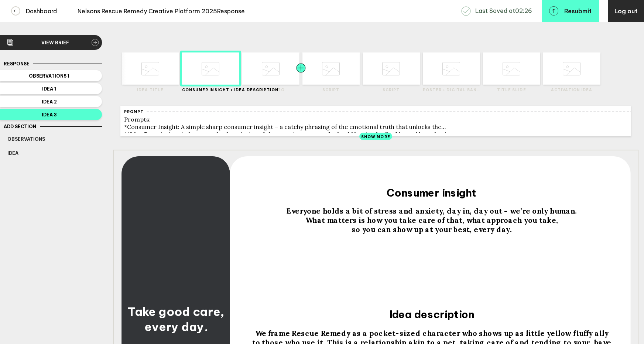
click at [287, 82] on div at bounding box center [286, 68] width 29 height 32
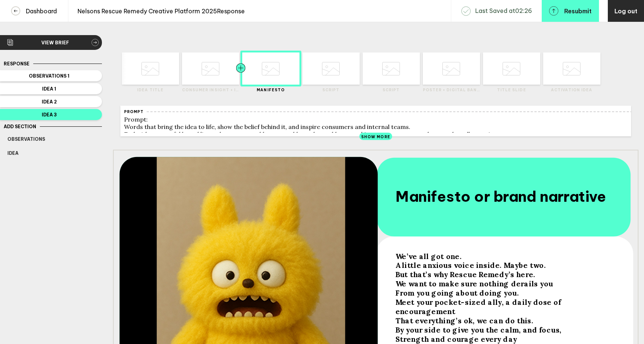
click at [213, 75] on div at bounding box center [226, 68] width 29 height 32
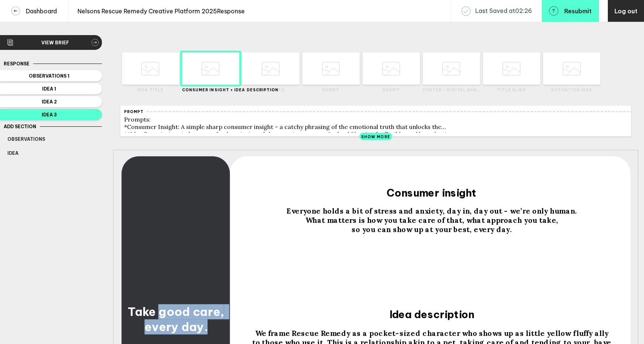
drag, startPoint x: 205, startPoint y: 333, endPoint x: 162, endPoint y: 316, distance: 45.5
click at [162, 316] on span "Take good care, every day." at bounding box center [176, 319] width 99 height 30
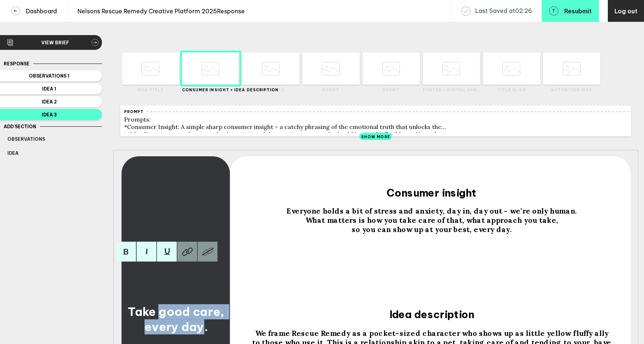
drag, startPoint x: 161, startPoint y: 317, endPoint x: 203, endPoint y: 333, distance: 45.5
click at [203, 333] on span "Take good care, every day." at bounding box center [176, 319] width 99 height 30
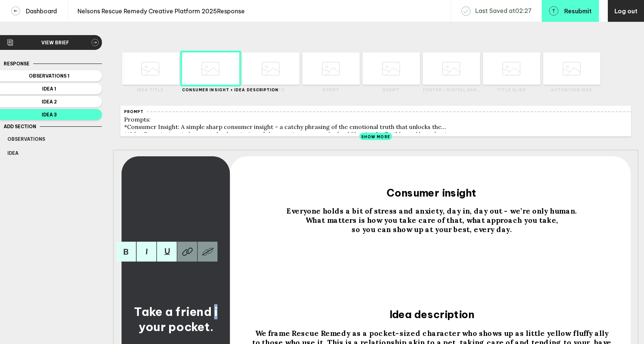
click at [213, 318] on span "Take a friend i your pocket." at bounding box center [177, 319] width 86 height 30
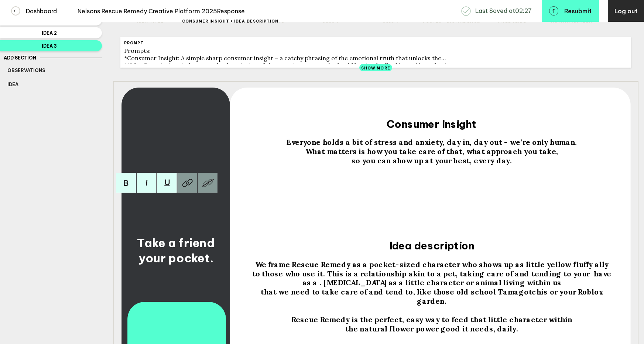
scroll to position [70, 0]
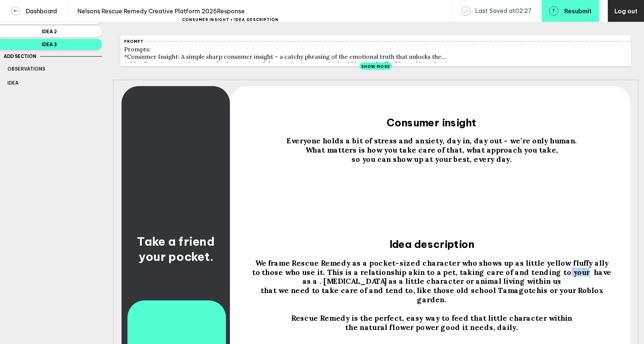
drag, startPoint x: 516, startPoint y: 275, endPoint x: 534, endPoint y: 278, distance: 18.4
click at [534, 278] on span "We frame Rescue Remedy as a pocket-sized character who shows up as little yello…" at bounding box center [432, 272] width 361 height 28
drag, startPoint x: 534, startPoint y: 278, endPoint x: 516, endPoint y: 277, distance: 17.8
click at [515, 277] on span "We frame Rescue Remedy as a pocket-sized character who shows up as little yello…" at bounding box center [432, 272] width 361 height 28
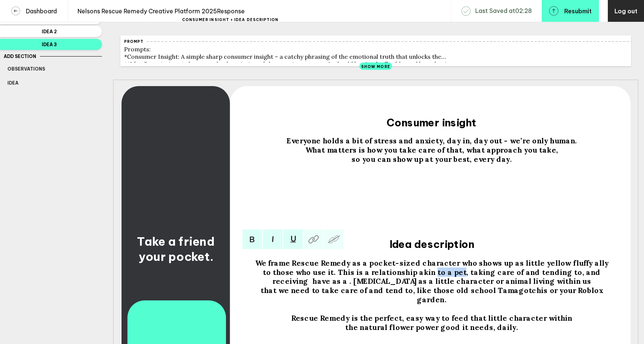
drag, startPoint x: 414, startPoint y: 275, endPoint x: 387, endPoint y: 277, distance: 27.0
click at [387, 277] on span "We frame Rescue Remedy as a pocket-sized character who shows up as little yello…" at bounding box center [432, 272] width 355 height 28
click at [405, 274] on span "We frame Rescue Remedy as a pocket-sized character who shows up as little yello…" at bounding box center [432, 272] width 355 height 28
drag, startPoint x: 397, startPoint y: 275, endPoint x: 418, endPoint y: 277, distance: 21.1
click at [418, 277] on span "We frame Rescue Remedy as a pocket-sized character who shows up as little yello…" at bounding box center [432, 272] width 355 height 28
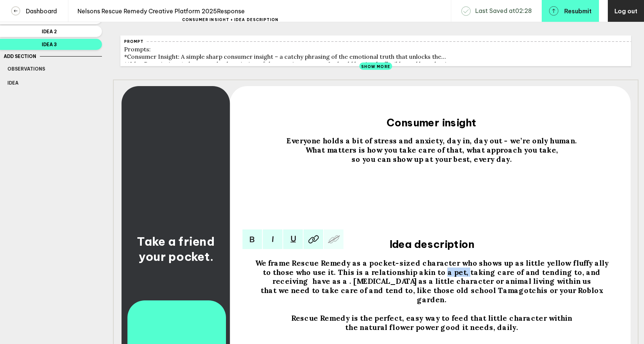
copy span "a pet,"
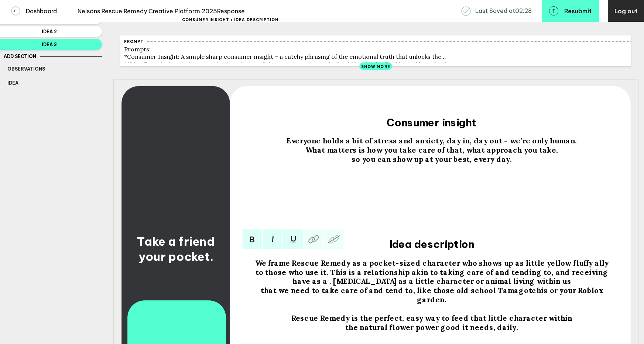
click at [497, 276] on span "We frame Rescue Remedy as a pocket-sized character who shows up as little yello…" at bounding box center [433, 272] width 357 height 28
click at [523, 277] on span "We frame Rescue Remedy as a pocket-sized character who shows up as little yello…" at bounding box center [432, 272] width 355 height 28
drag, startPoint x: 568, startPoint y: 278, endPoint x: 578, endPoint y: 281, distance: 10.3
click at [578, 281] on div "We frame Rescue Remedy as a pocket-sized character who shows up as little yello…" at bounding box center [431, 272] width 363 height 28
drag, startPoint x: 463, startPoint y: 286, endPoint x: 458, endPoint y: 286, distance: 5.5
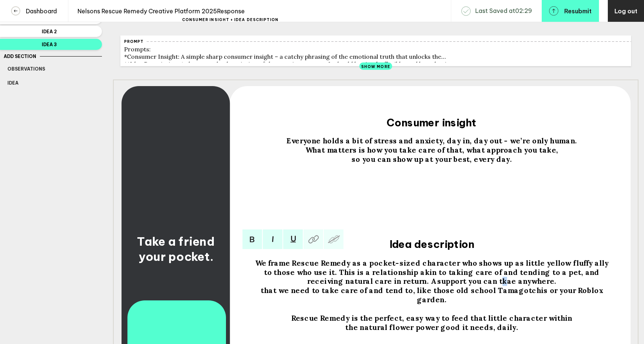
click at [458, 286] on span "We frame Rescue Remedy as a pocket-sized character who shows up as little yello…" at bounding box center [432, 272] width 355 height 28
click at [510, 298] on span "that we need to take care of and tend to, like those old school Tamagotchis or …" at bounding box center [433, 294] width 344 height 18
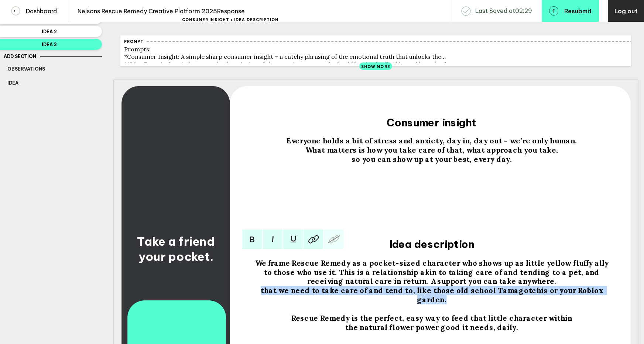
click at [510, 298] on span "that we need to take care of and tend to, like those old school Tamagotchis or …" at bounding box center [433, 294] width 344 height 18
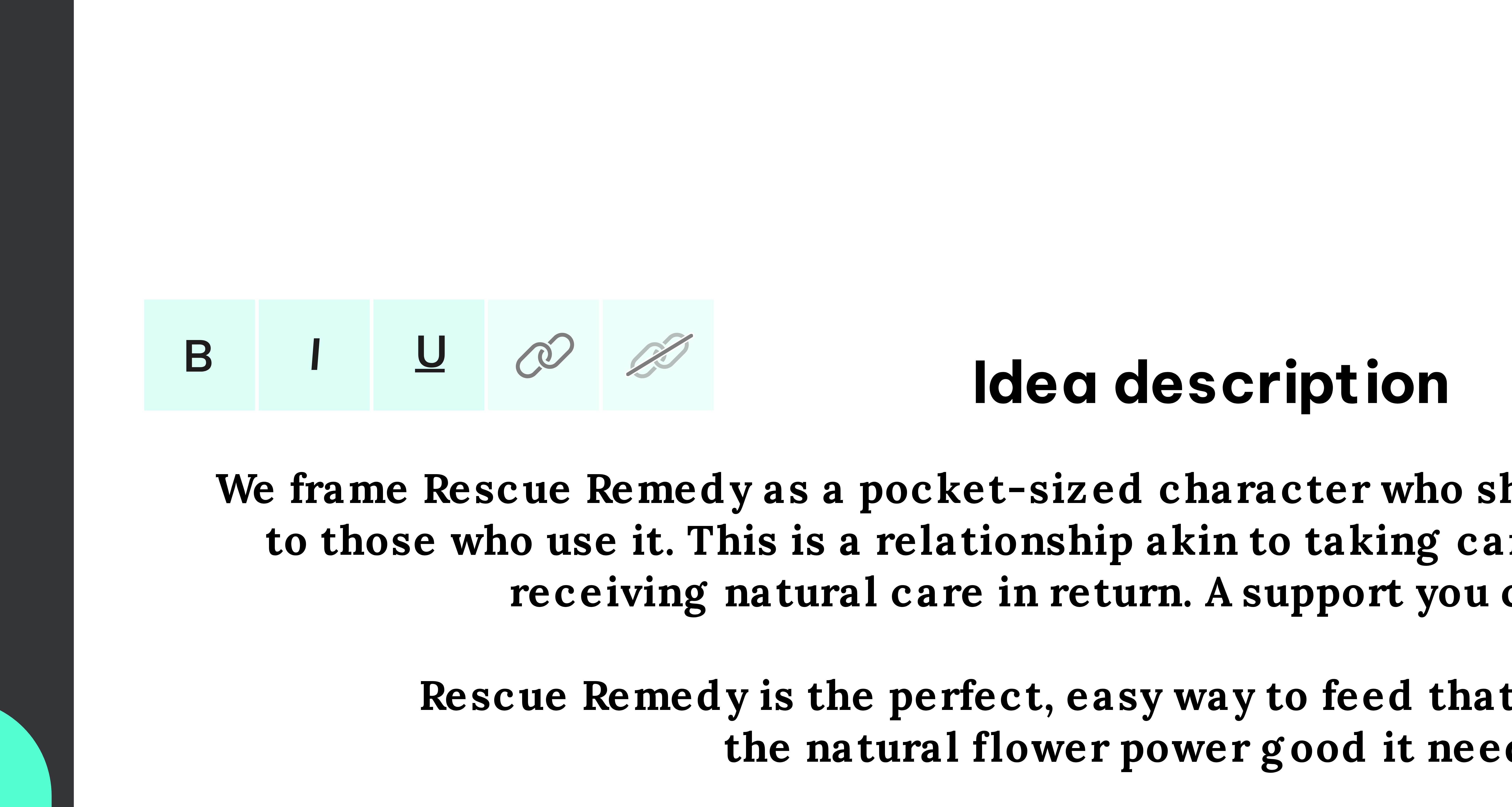
scroll to position [32, 0]
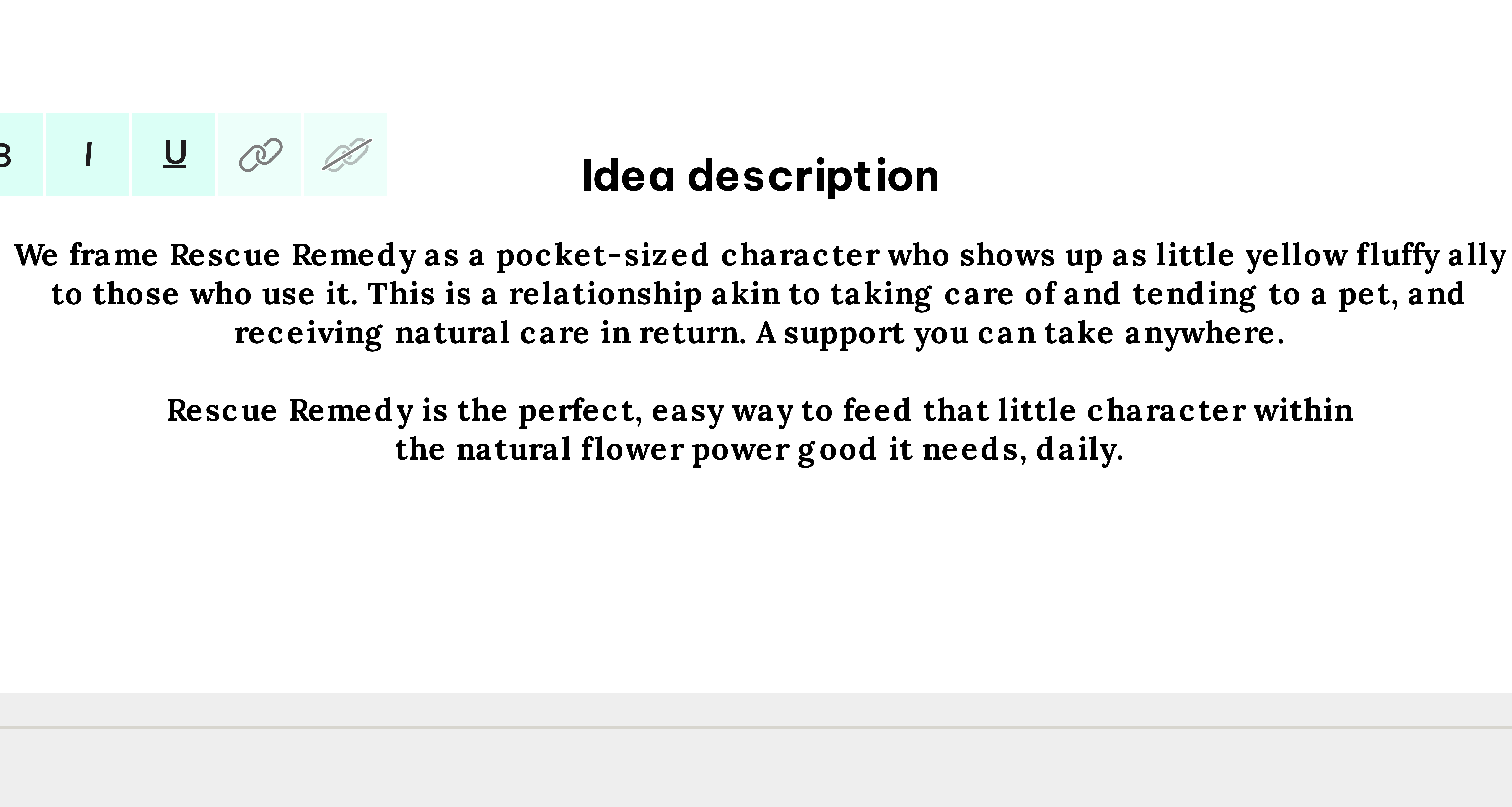
click at [378, 201] on div "We frame Rescue Remedy as a pocket-sized character who shows up as little yello…" at bounding box center [1016, 585] width 878 height 217
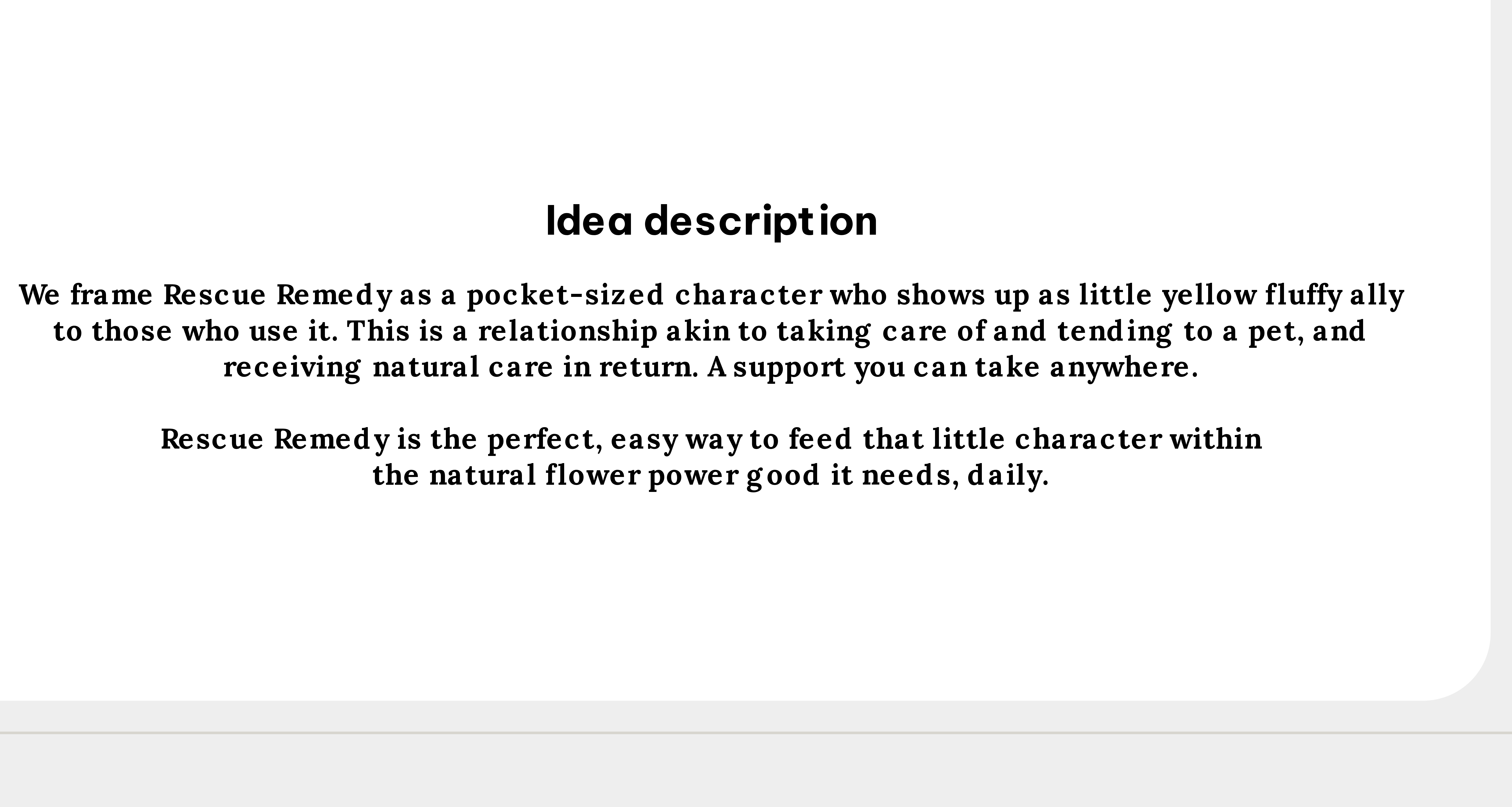
scroll to position [32, 0]
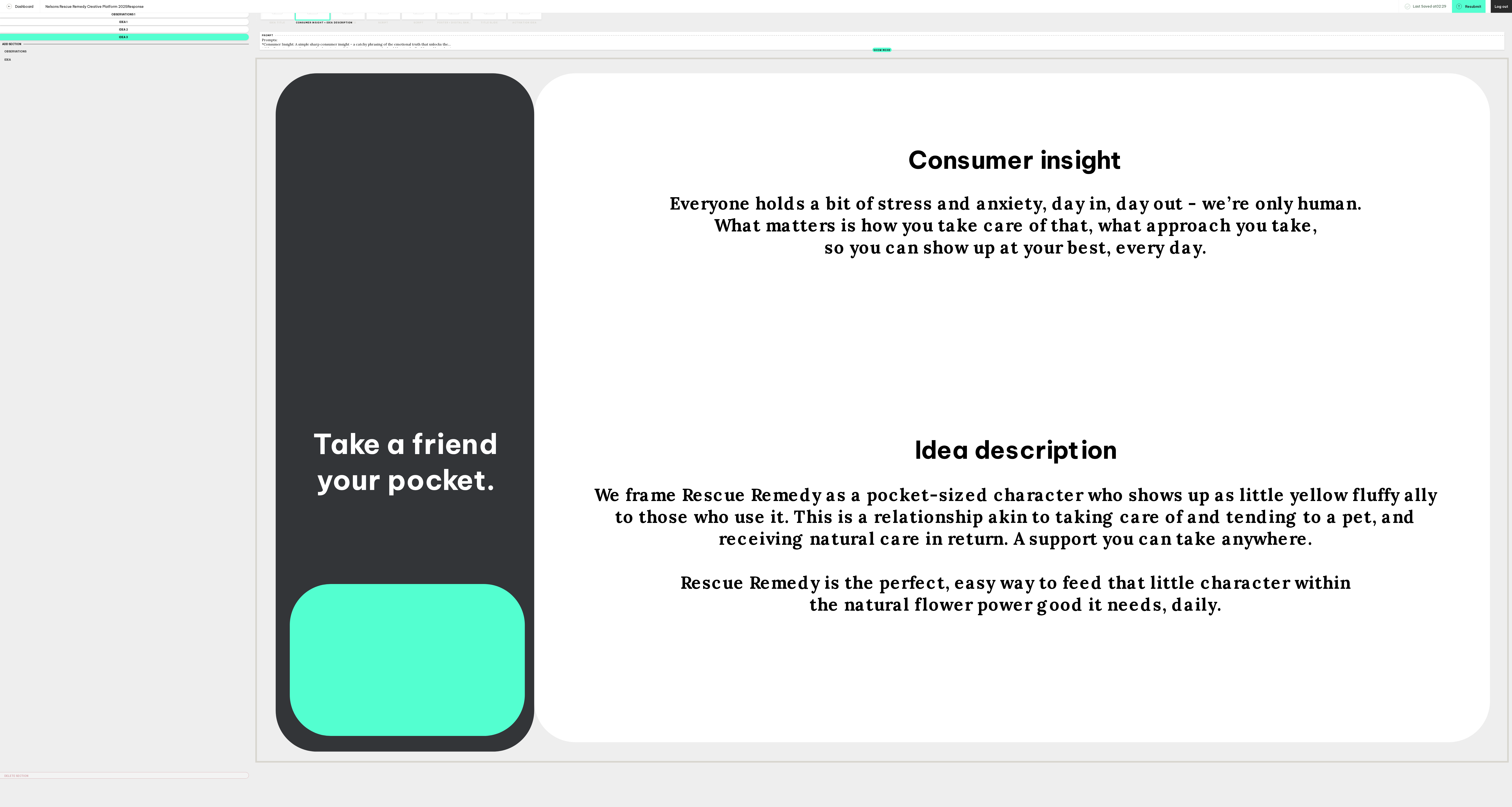
click at [378, 201] on span "We frame Rescue Remedy as a pocket-sized character who shows up as little yello…" at bounding box center [1018, 516] width 848 height 66
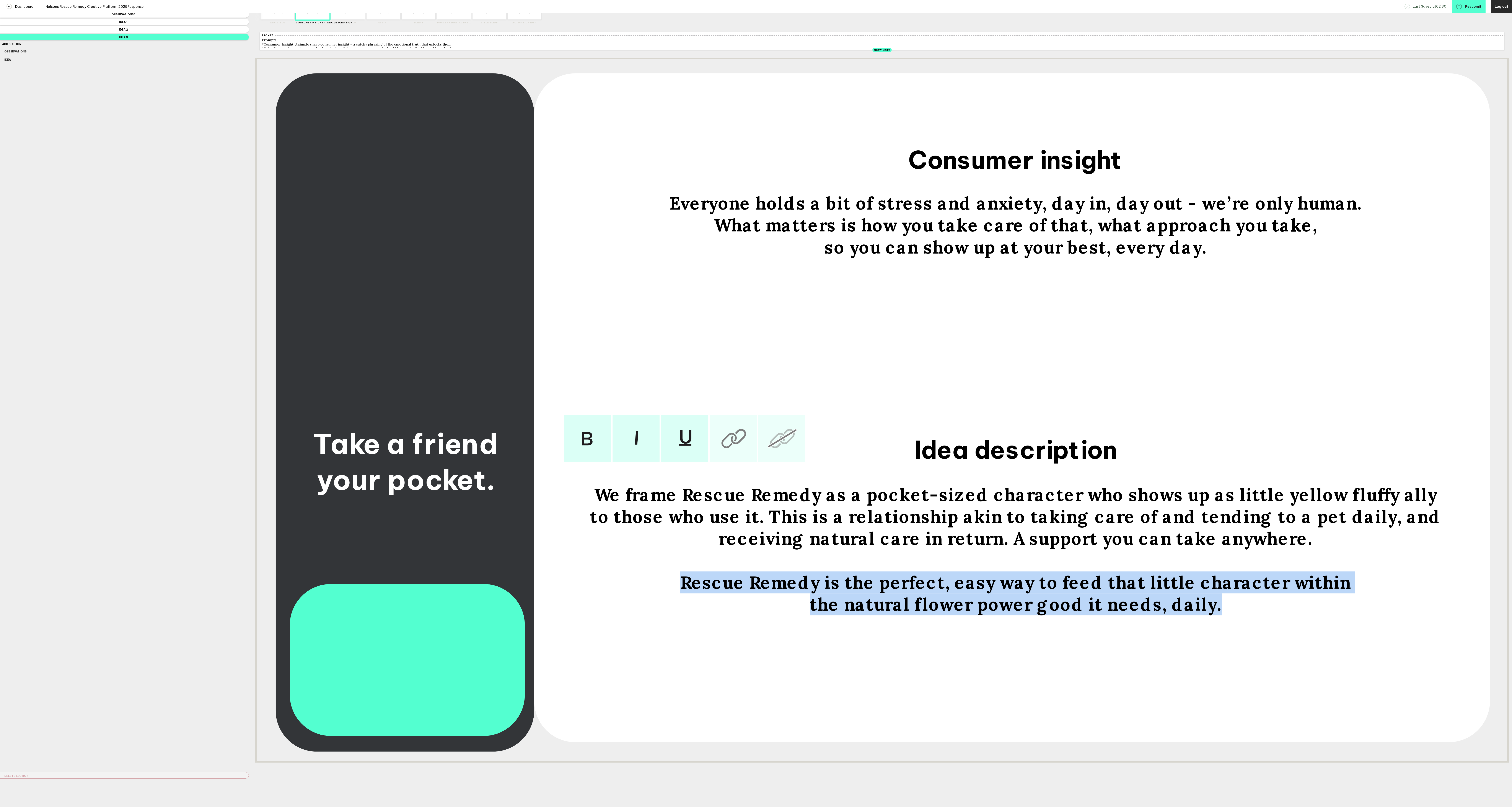
drag, startPoint x: 1251, startPoint y: 629, endPoint x: 695, endPoint y: 595, distance: 557.0
click at [378, 201] on div "We frame Rescue Remedy as a pocket-sized character who shows up as little yello…" at bounding box center [1015, 549] width 865 height 131
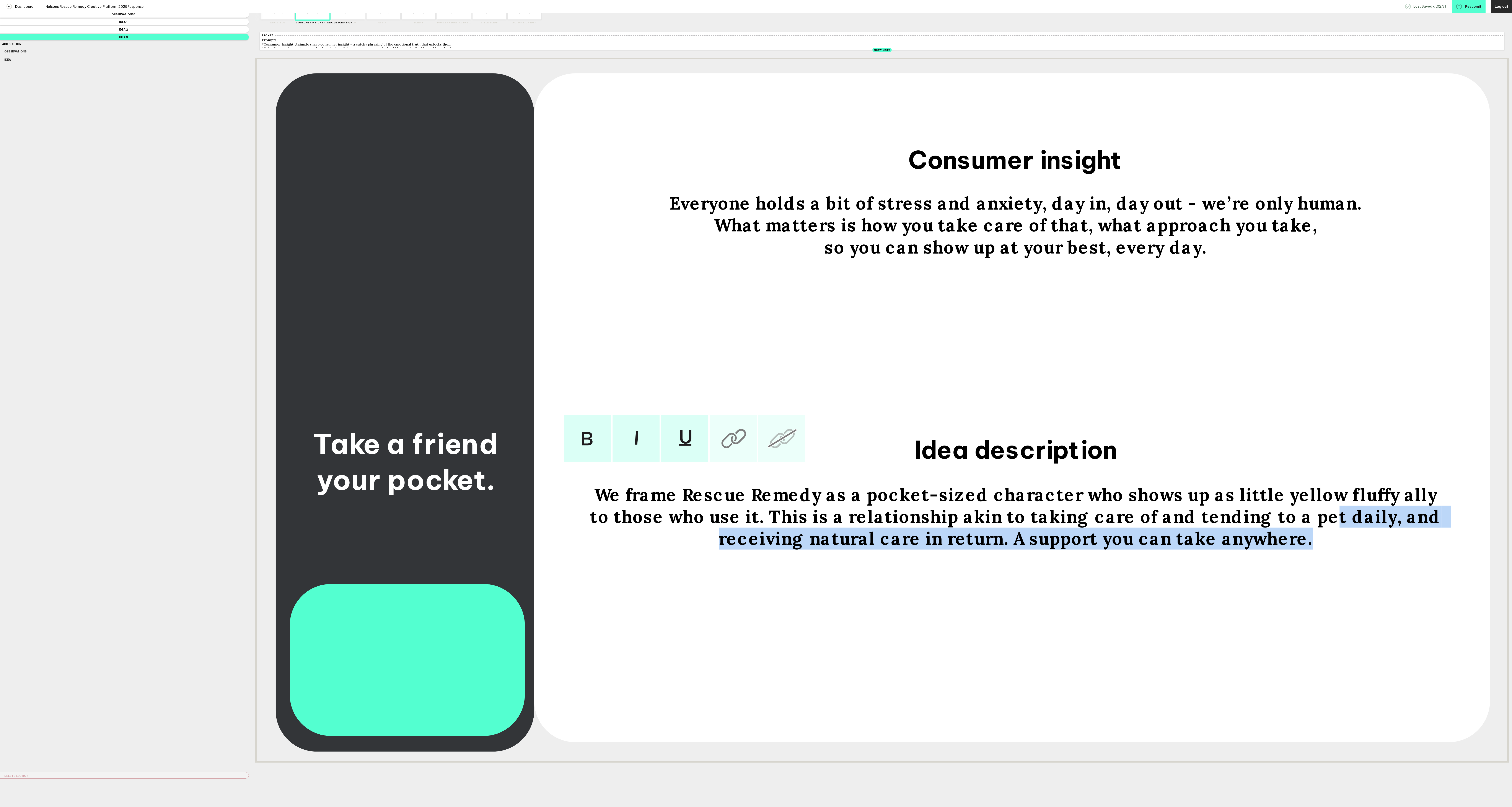
drag, startPoint x: 1207, startPoint y: 522, endPoint x: 1222, endPoint y: 552, distance: 33.5
click at [378, 201] on div "We frame Rescue Remedy as a pocket-sized character who shows up as little yello…" at bounding box center [1015, 516] width 865 height 66
click at [378, 201] on span "We frame Rescue Remedy as a pocket-sized character who shows up as little yello…" at bounding box center [1018, 516] width 855 height 66
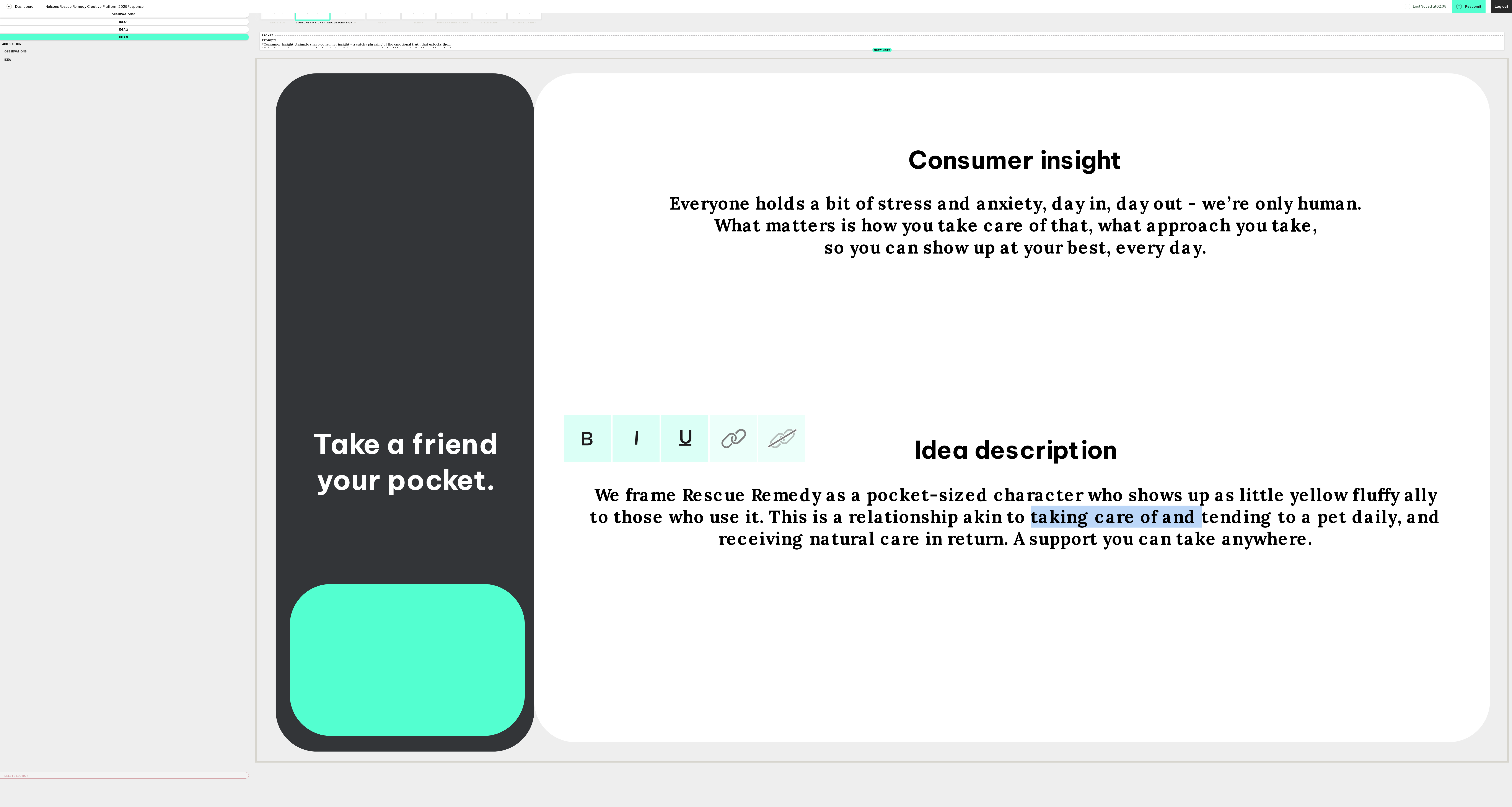
drag, startPoint x: 1079, startPoint y: 529, endPoint x: 930, endPoint y: 519, distance: 149.3
click at [378, 201] on span "We frame Rescue Remedy as a pocket-sized character who shows up as little yello…" at bounding box center [1018, 516] width 855 height 66
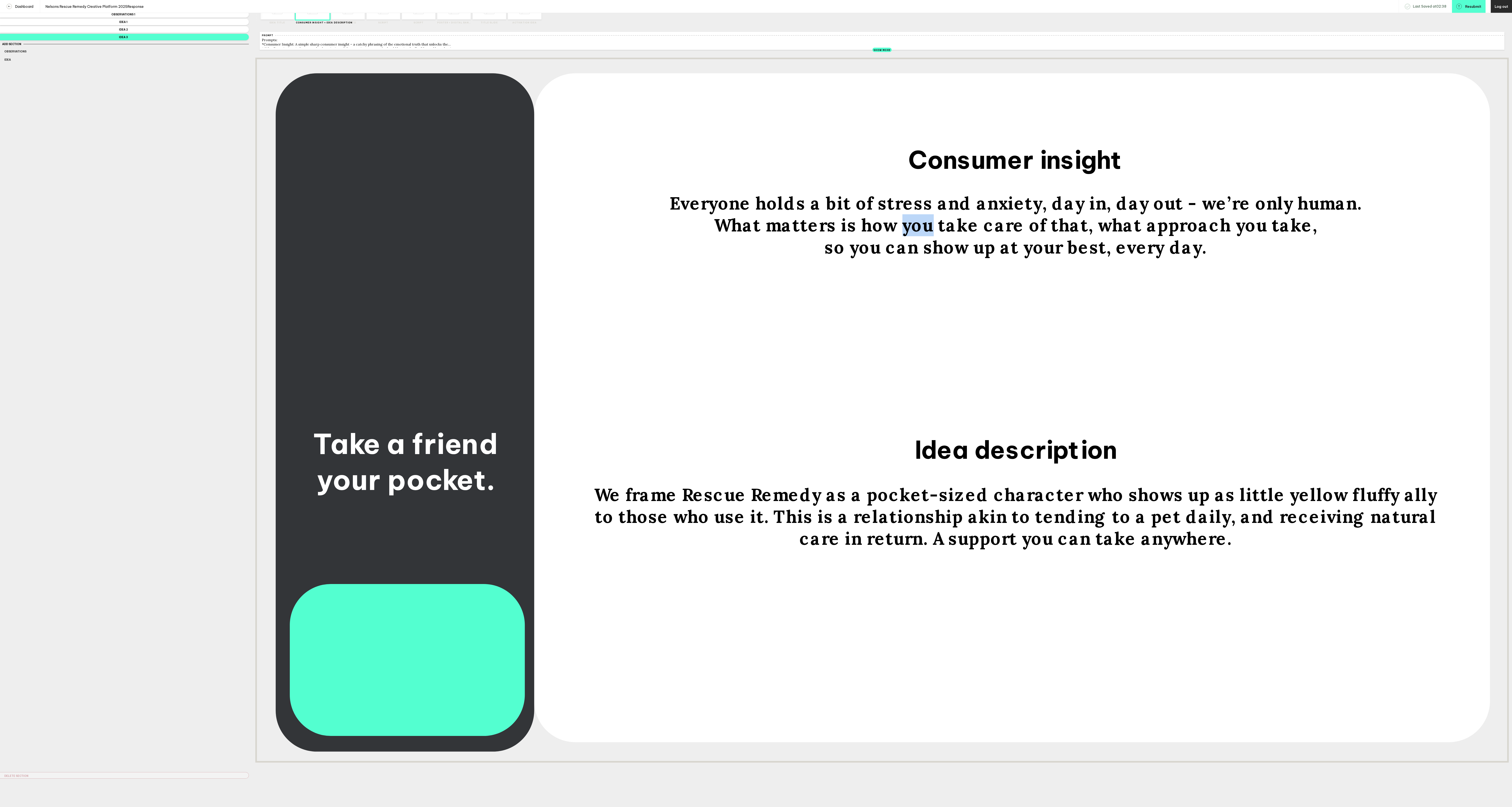
drag, startPoint x: 914, startPoint y: 238, endPoint x: 940, endPoint y: 239, distance: 26.0
click at [378, 201] on span "What matters is how you take care of that, what approach you take," at bounding box center [1015, 225] width 603 height 22
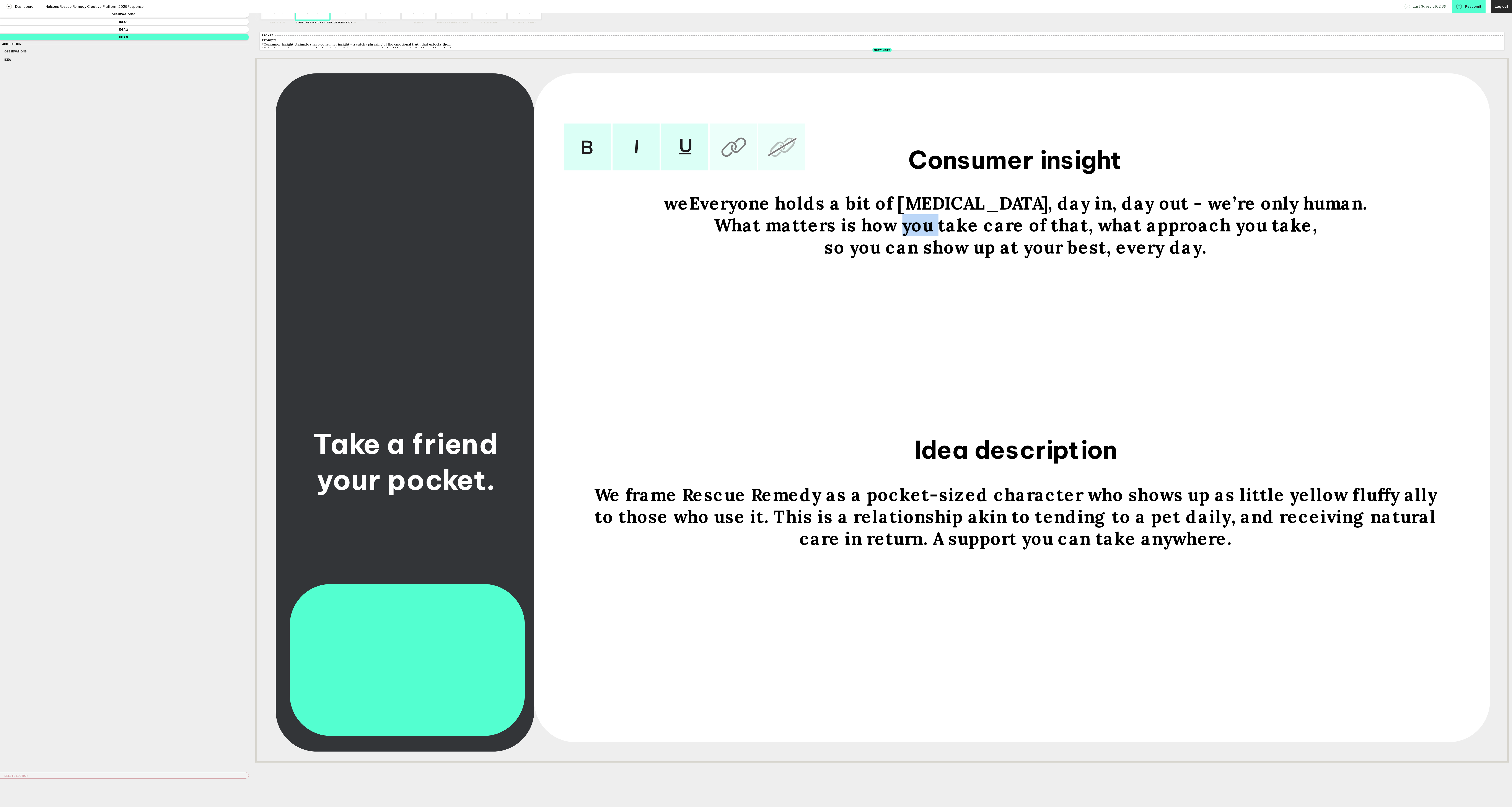
drag, startPoint x: 949, startPoint y: 241, endPoint x: 917, endPoint y: 241, distance: 32.0
click at [378, 201] on span "What matters is how you take care of that, what approach you take," at bounding box center [1015, 225] width 603 height 22
drag, startPoint x: 1047, startPoint y: 237, endPoint x: 1078, endPoint y: 239, distance: 31.1
click at [378, 201] on span "What matters is how we take care of that, what approach you take," at bounding box center [1015, 225] width 597 height 22
